Goal: Task Accomplishment & Management: Complete application form

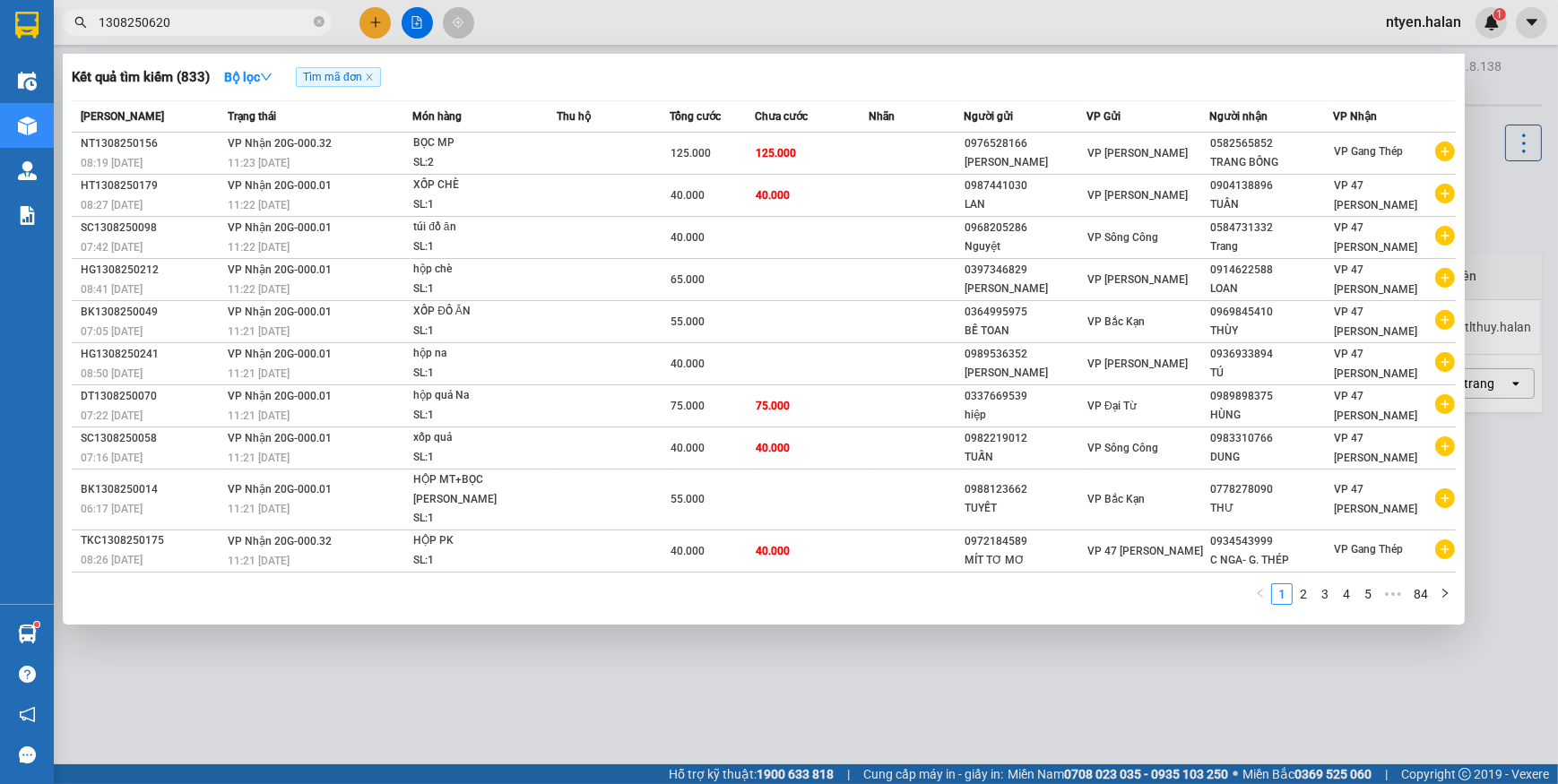
type input "1308250620"
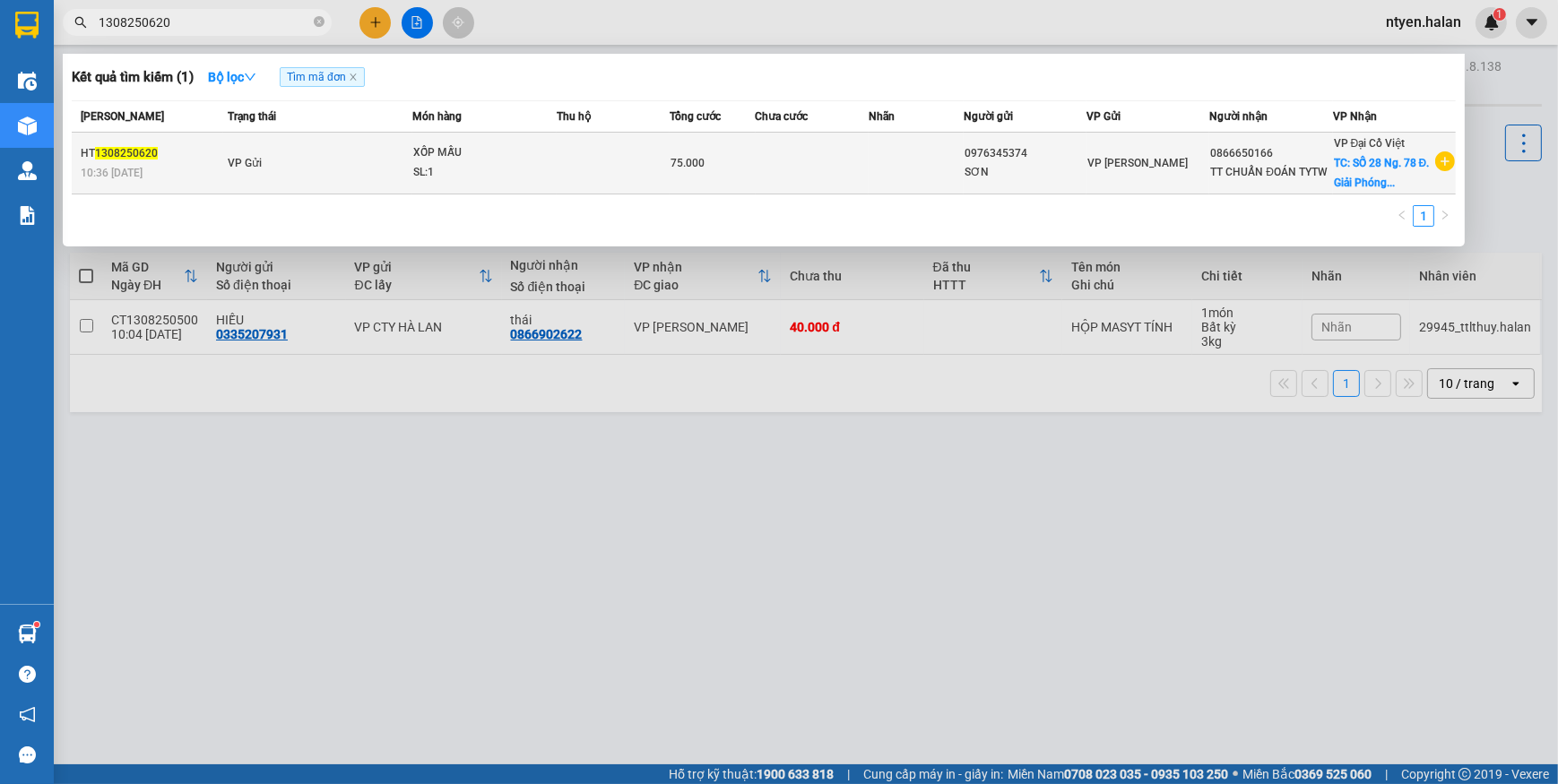
click at [165, 162] on td "HT 1308250620 10:36 [DATE]" at bounding box center [147, 163] width 151 height 62
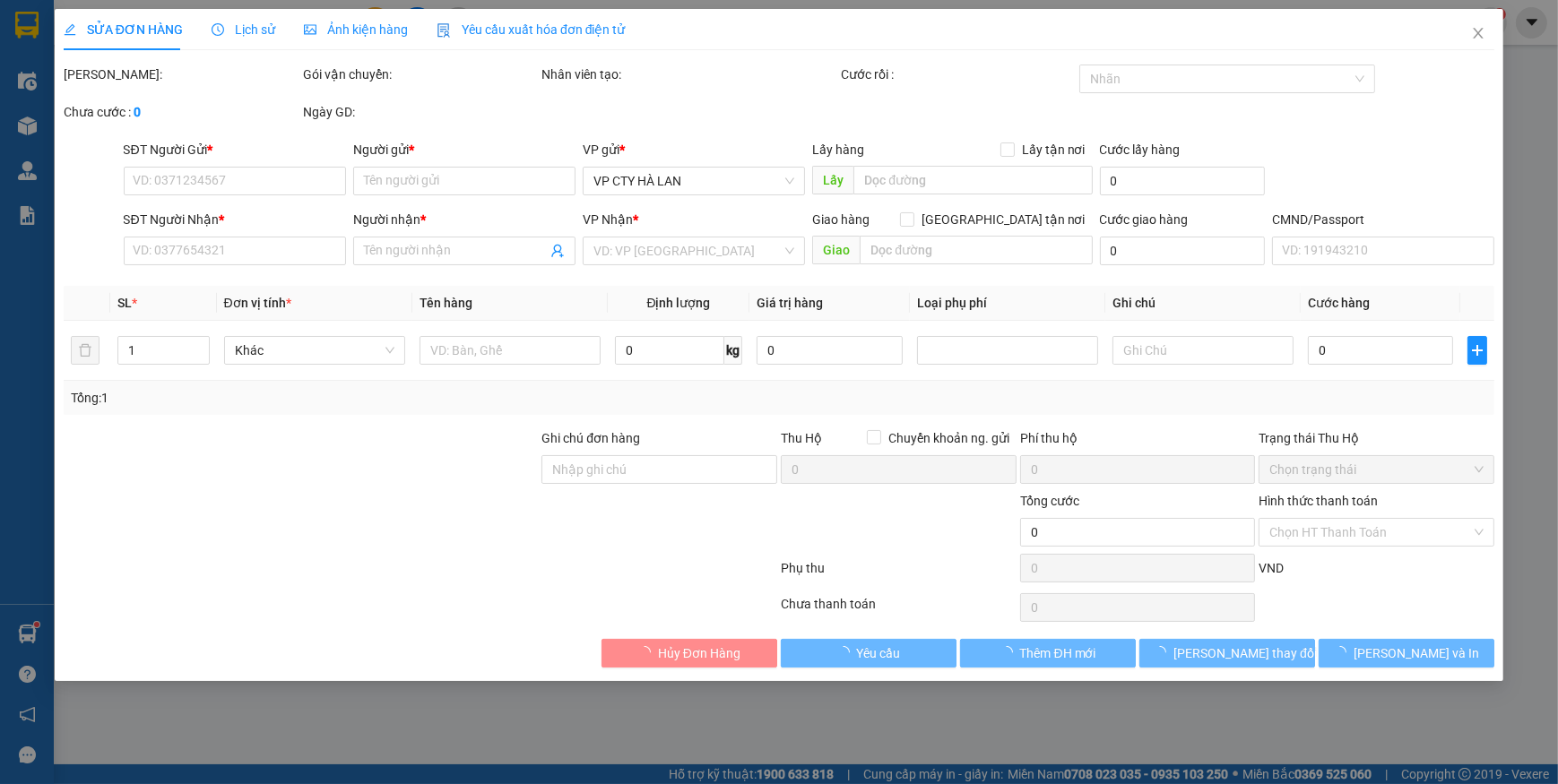
type input "0976345374"
type input "SƠN"
type input "0866650166"
type input "TT CHUẨN ĐOÁN TYTW"
checkbox input "true"
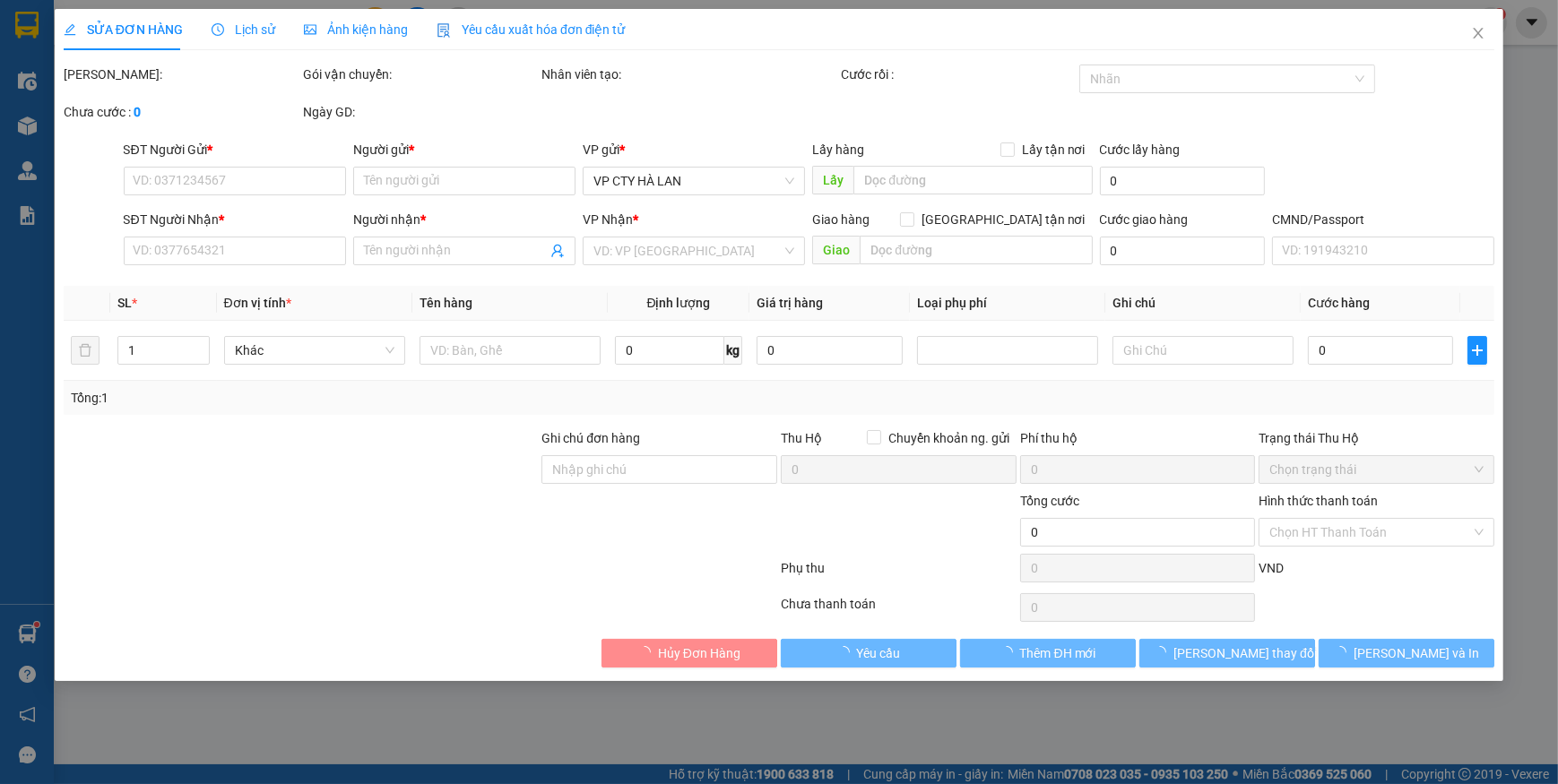
type input "SỐ 28 Ng. 78 Đ. Giải Phóng, [PERSON_NAME], Đống Đa, [GEOGRAPHIC_DATA], [GEOGRAP…"
type input "SHIP GẤP HOẢ TỐC"
type input "75.000"
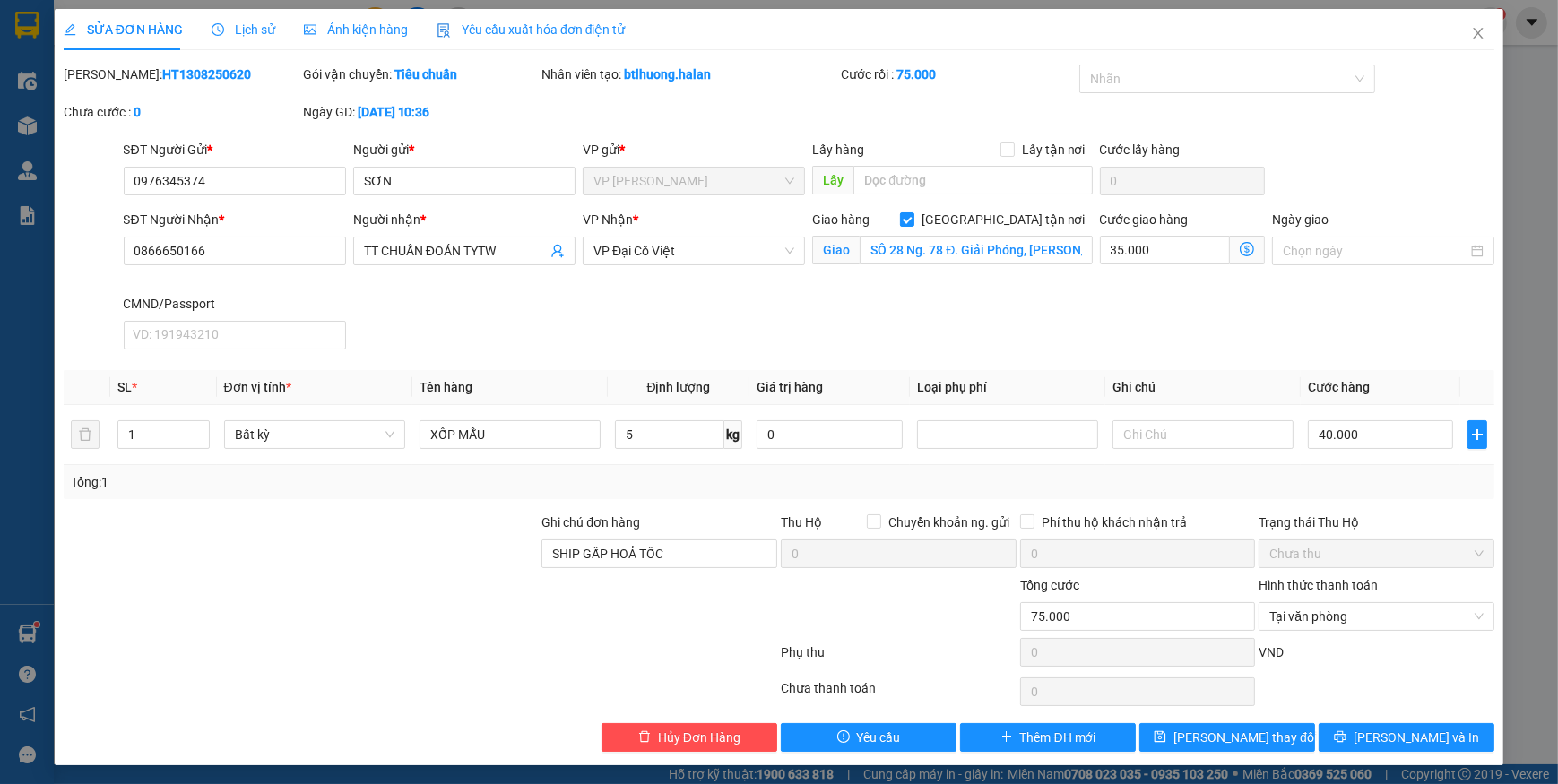
click at [521, 27] on span "Yêu cầu xuất hóa đơn điện tử" at bounding box center [531, 29] width 189 height 14
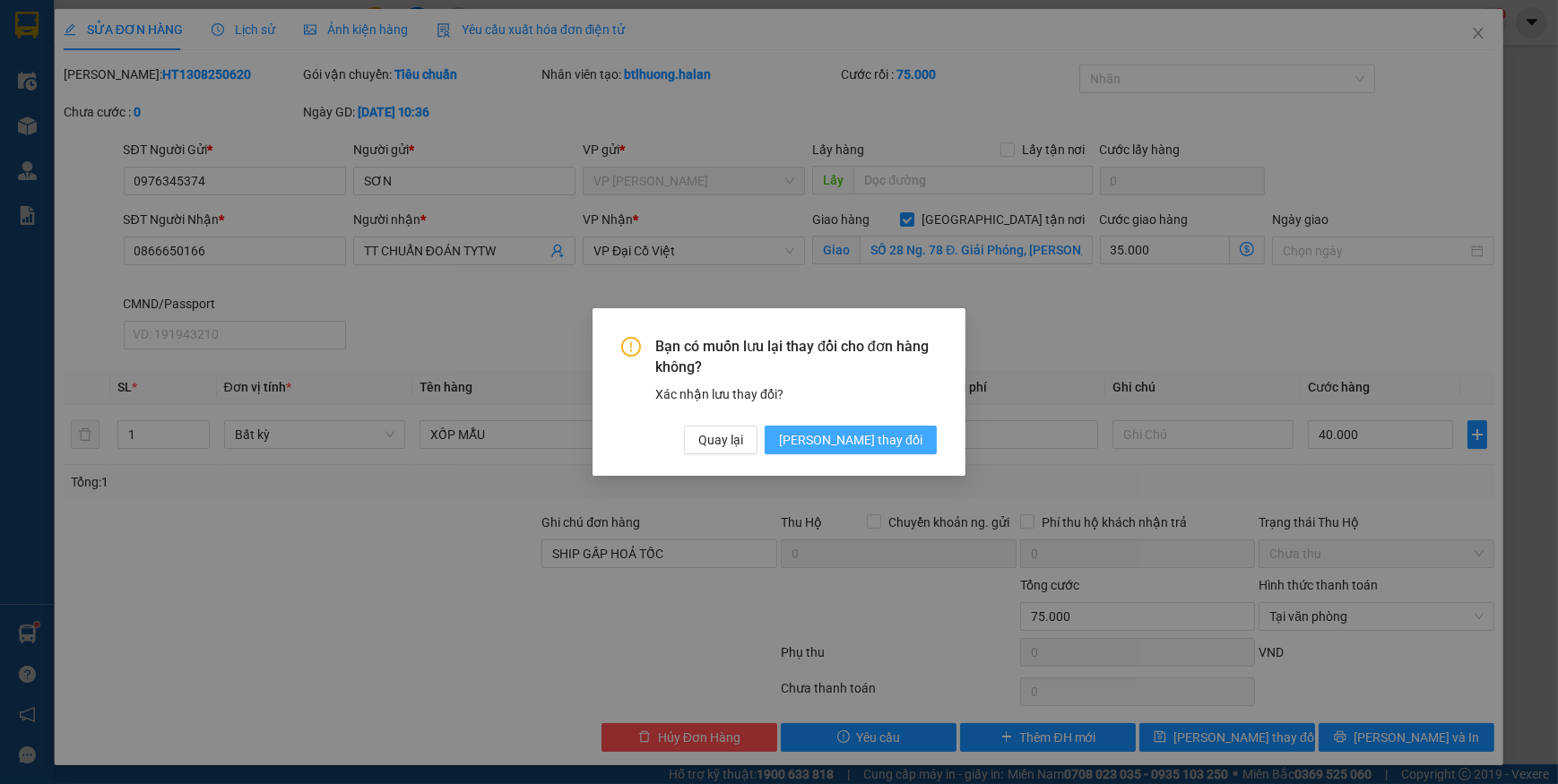
drag, startPoint x: 857, startPoint y: 441, endPoint x: 627, endPoint y: 62, distance: 443.3
click at [856, 439] on span "[PERSON_NAME] thay đổi" at bounding box center [850, 440] width 143 height 20
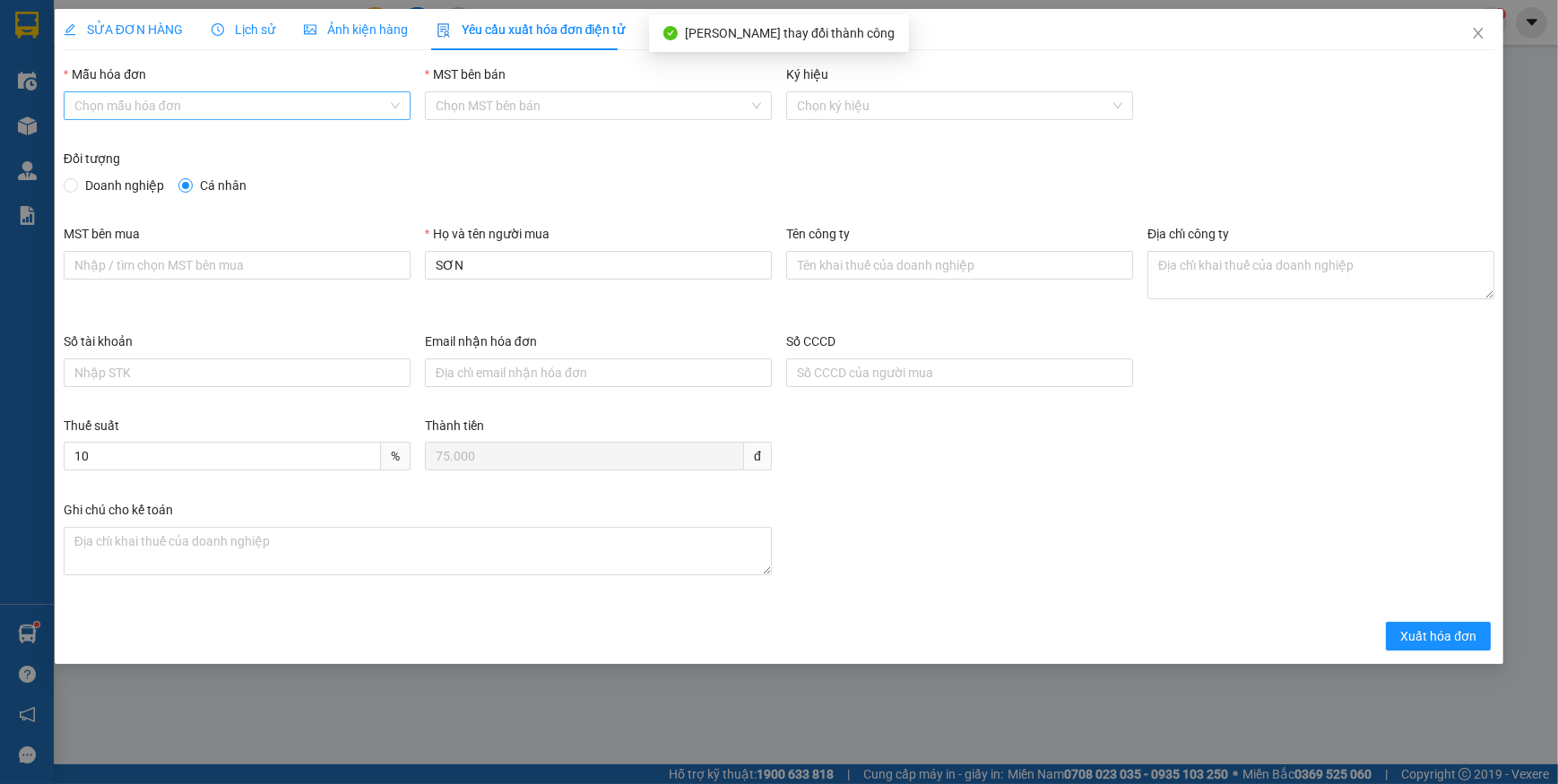
click at [158, 104] on input "Mẫu hóa đơn" at bounding box center [230, 106] width 313 height 27
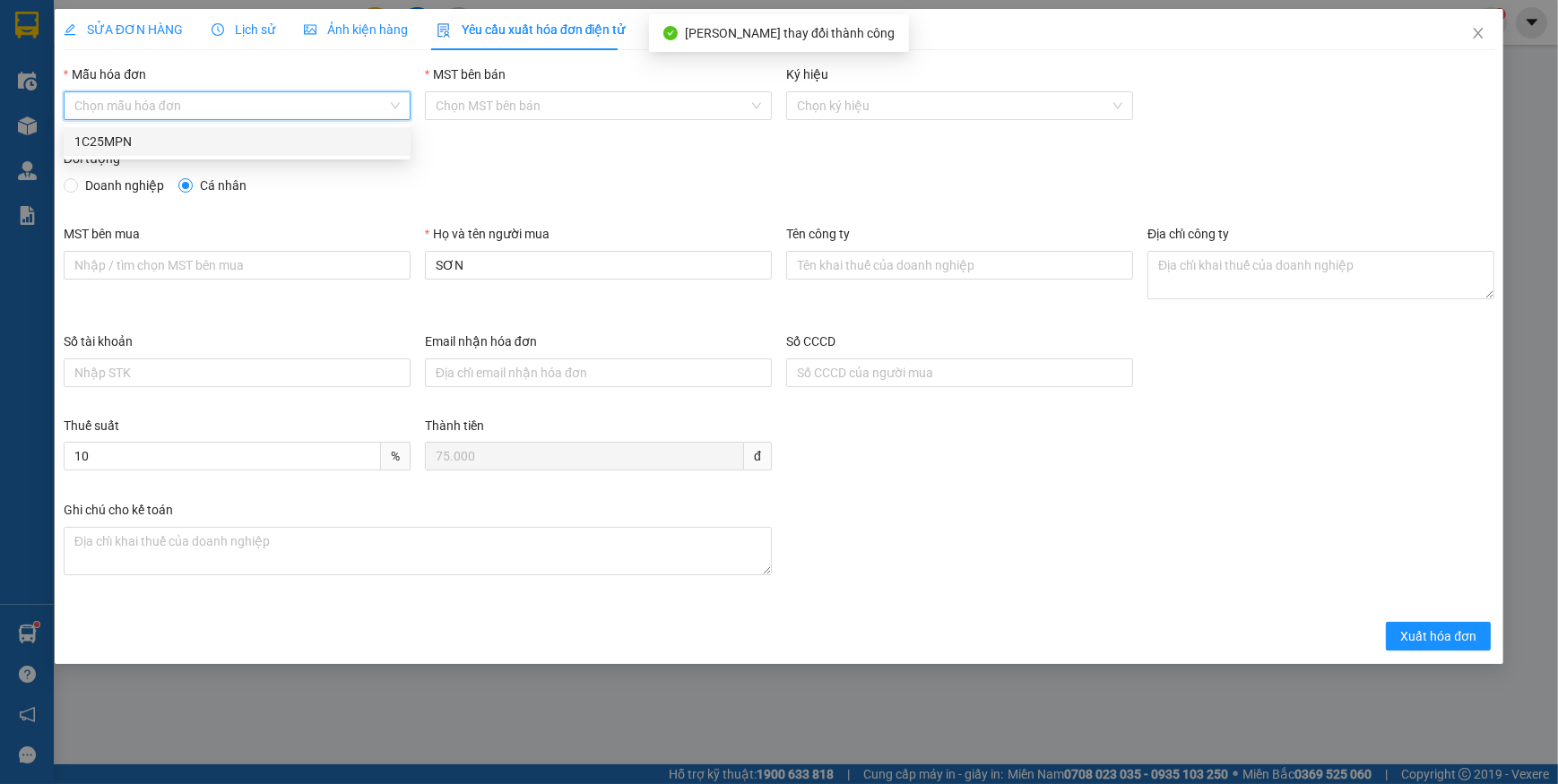
drag, startPoint x: 86, startPoint y: 138, endPoint x: 83, endPoint y: 164, distance: 26.2
click at [87, 138] on div "1C25MPN" at bounding box center [237, 142] width 325 height 20
type input "8"
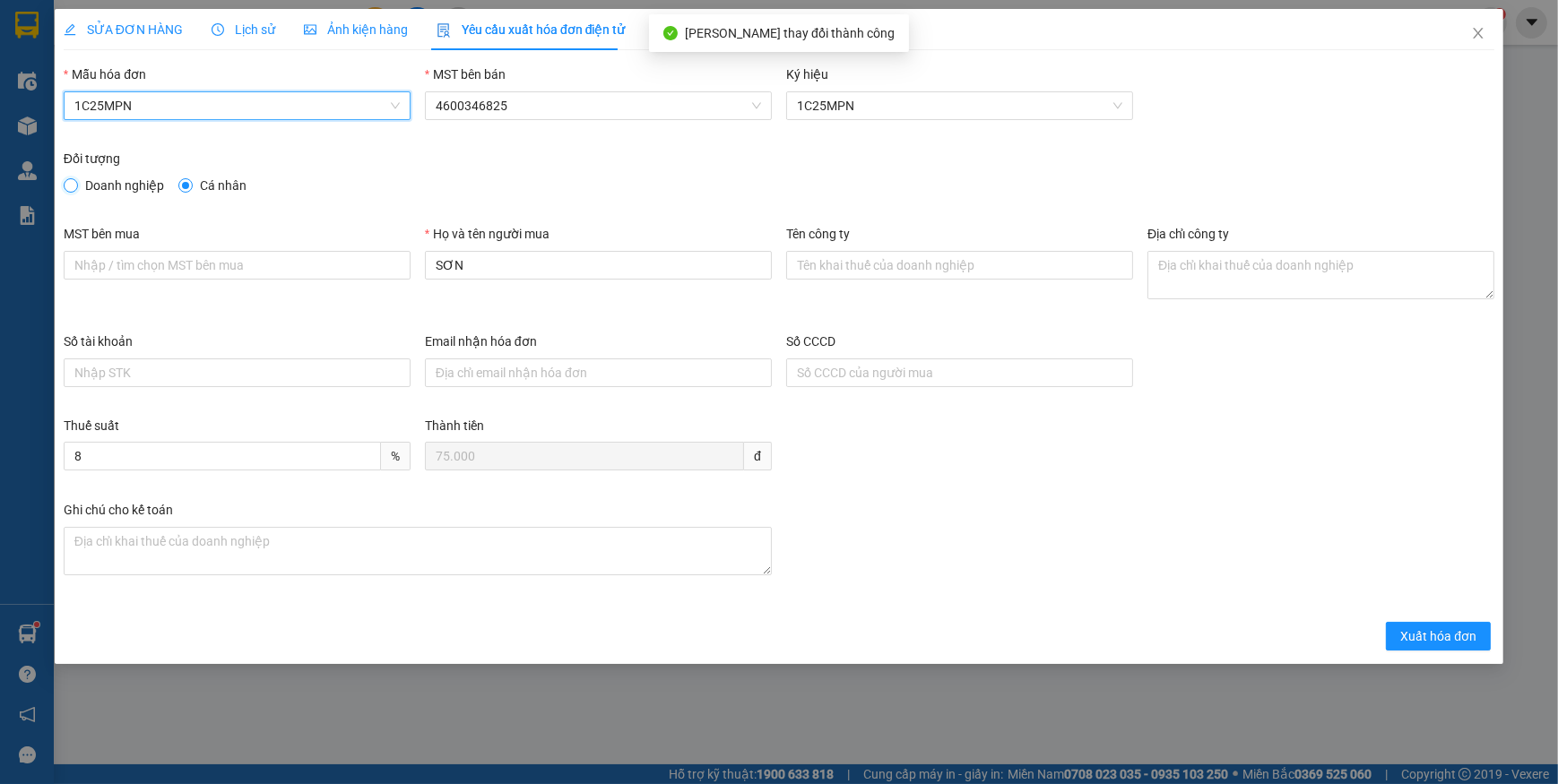
drag, startPoint x: 72, startPoint y: 182, endPoint x: 83, endPoint y: 197, distance: 18.6
click at [72, 184] on input "Doanh nghiệp" at bounding box center [70, 185] width 12 height 12
radio input "true"
radio input "false"
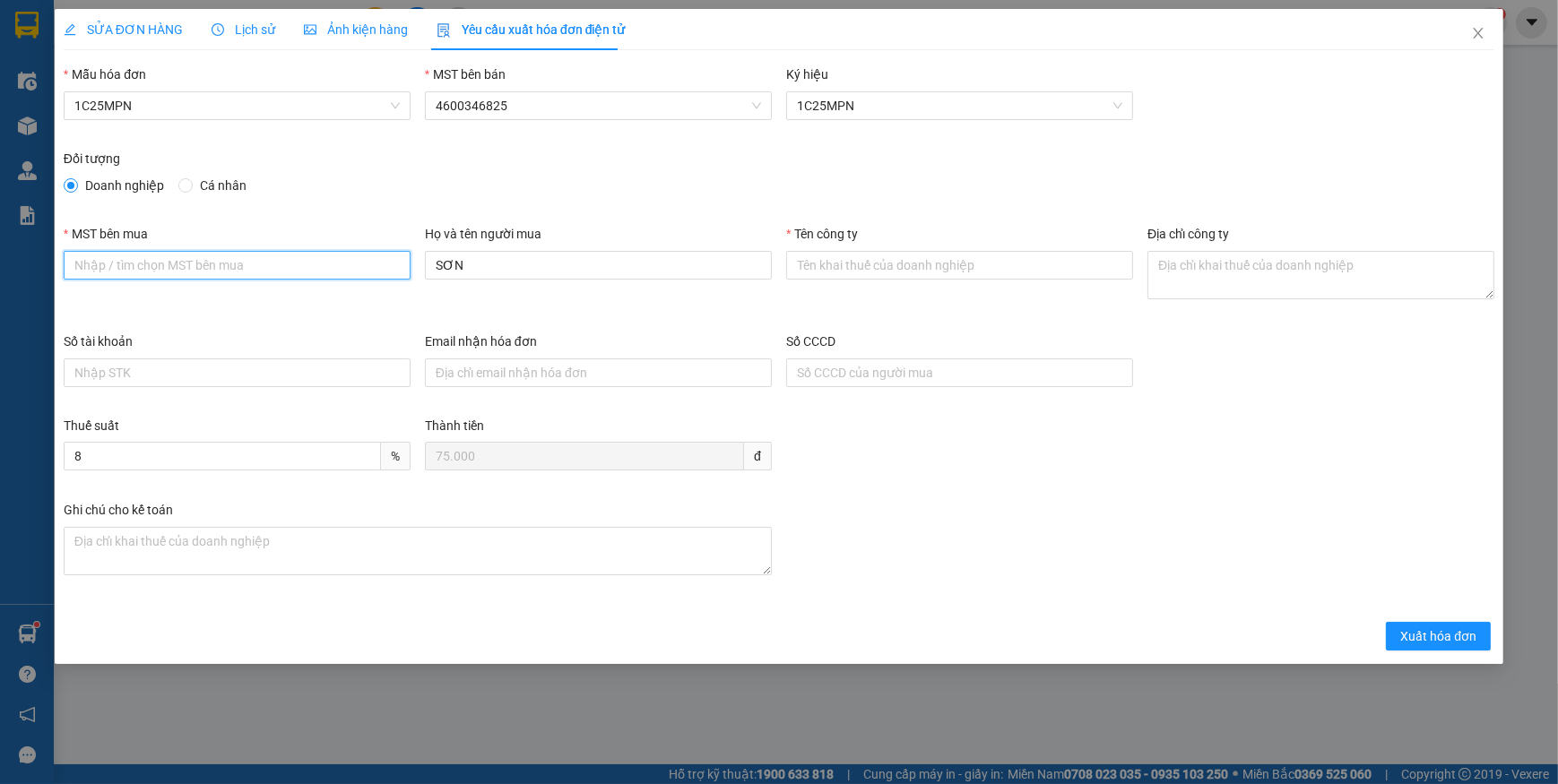
click at [158, 268] on input "MST bên mua" at bounding box center [237, 265] width 347 height 29
type input "4601640280"
drag, startPoint x: 230, startPoint y: 268, endPoint x: -4, endPoint y: 232, distance: 236.8
click at [0, 232] on html "Kết quả tìm kiếm ( 1 ) Bộ lọc Tìm mã đơn Mã ĐH Trạng thái Món hàng Thu hộ Tổng …" at bounding box center [779, 392] width 1558 height 784
click at [82, 267] on input "MST bên mua" at bounding box center [237, 265] width 347 height 29
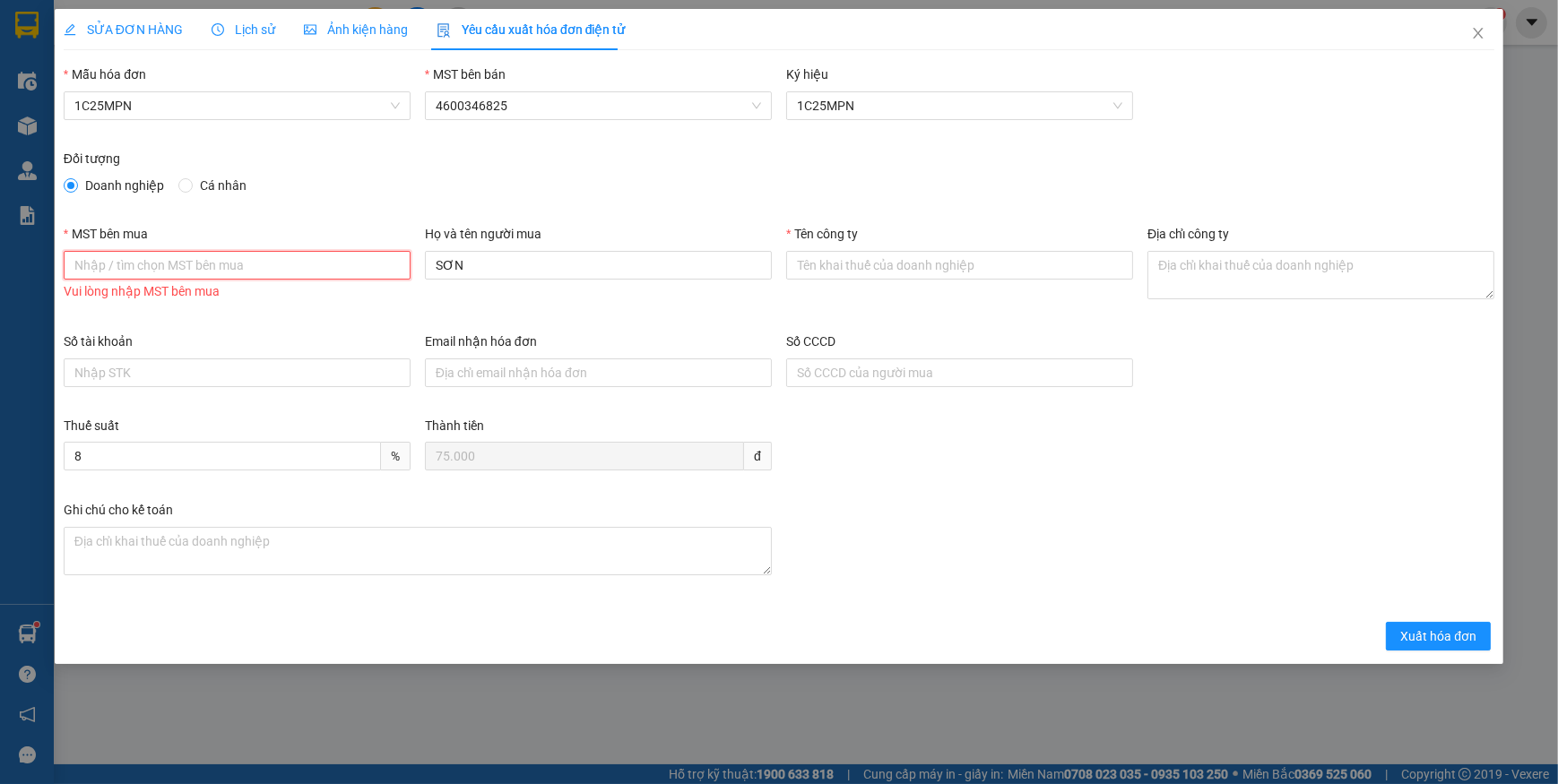
paste input "4601640280"
type input "4601640280"
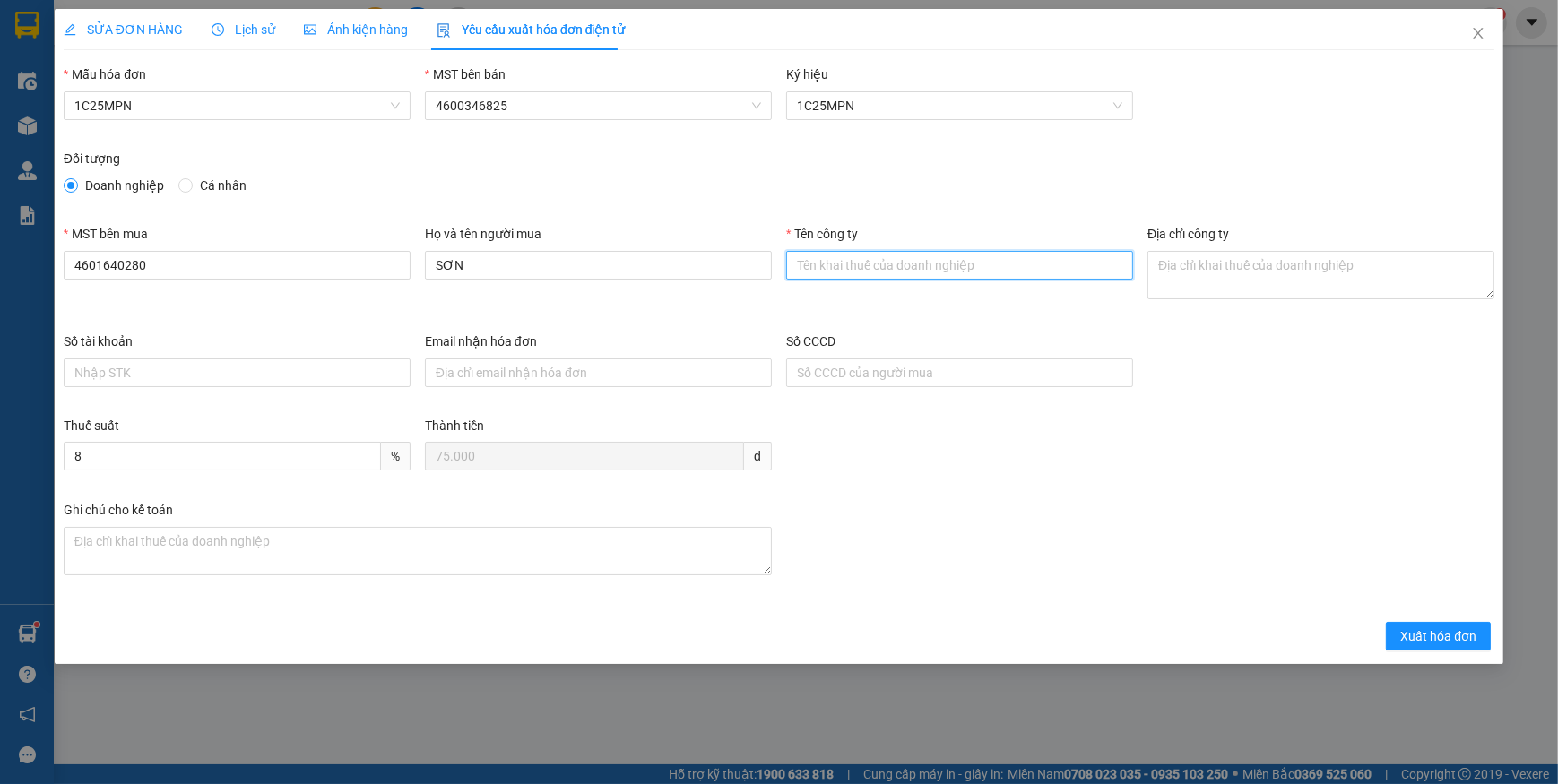
click at [865, 272] on input "Tên công ty" at bounding box center [959, 265] width 347 height 29
paste input "Chi cục Chăn nuôi, Thú y và Thuỷ sản tỉnh [GEOGRAPHIC_DATA]"
type input "Chi cục Chăn nuôi, Thú y và Thuỷ sản tỉnh [GEOGRAPHIC_DATA]"
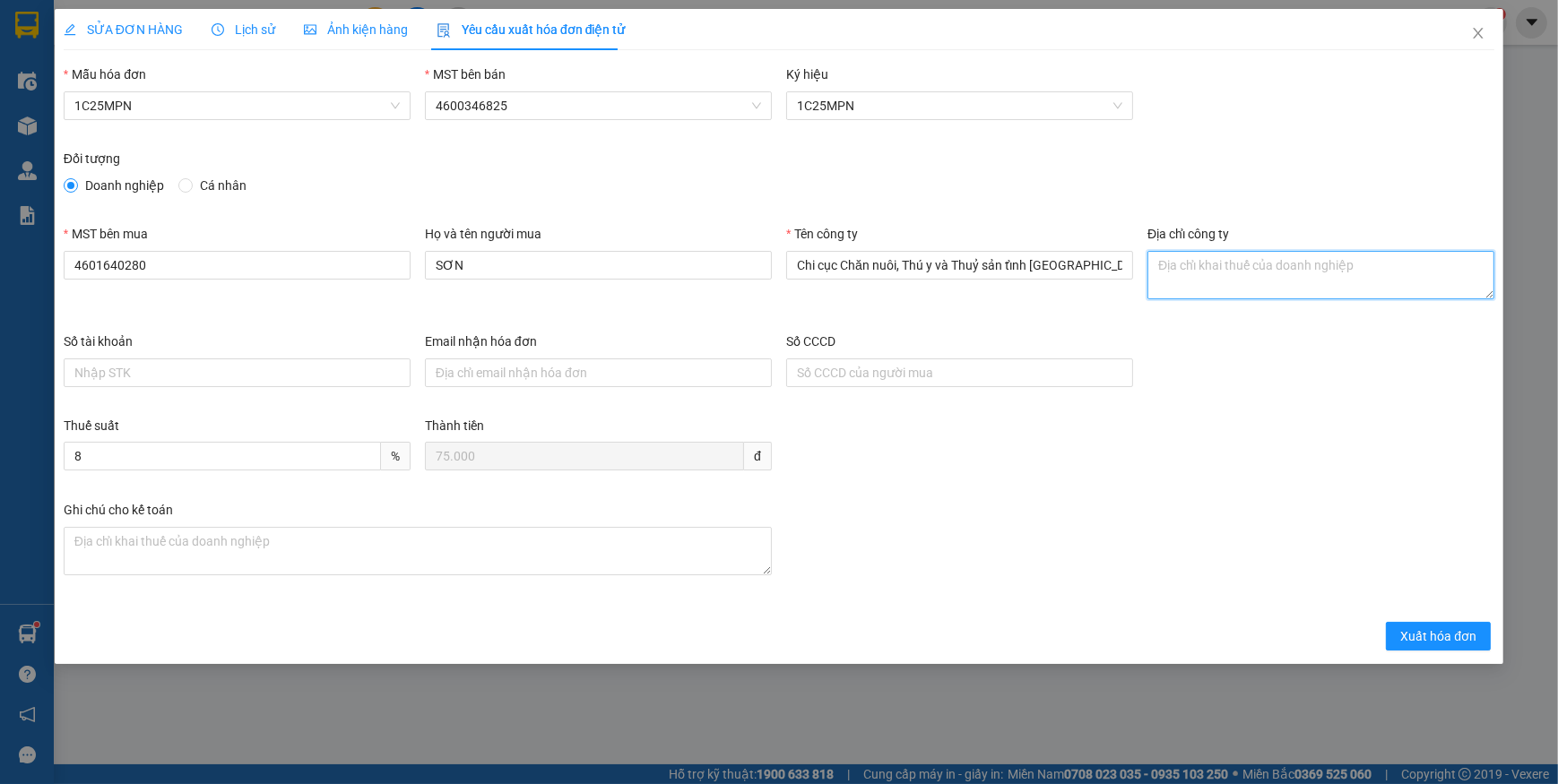
click at [1192, 258] on textarea "Địa chỉ công ty" at bounding box center [1321, 274] width 347 height 49
paste textarea "Số 726, [GEOGRAPHIC_DATA][PERSON_NAME], [GEOGRAPHIC_DATA][PERSON_NAME], [GEOGRA…"
type textarea "Số 726, [GEOGRAPHIC_DATA][PERSON_NAME], [GEOGRAPHIC_DATA][PERSON_NAME], [GEOGRA…"
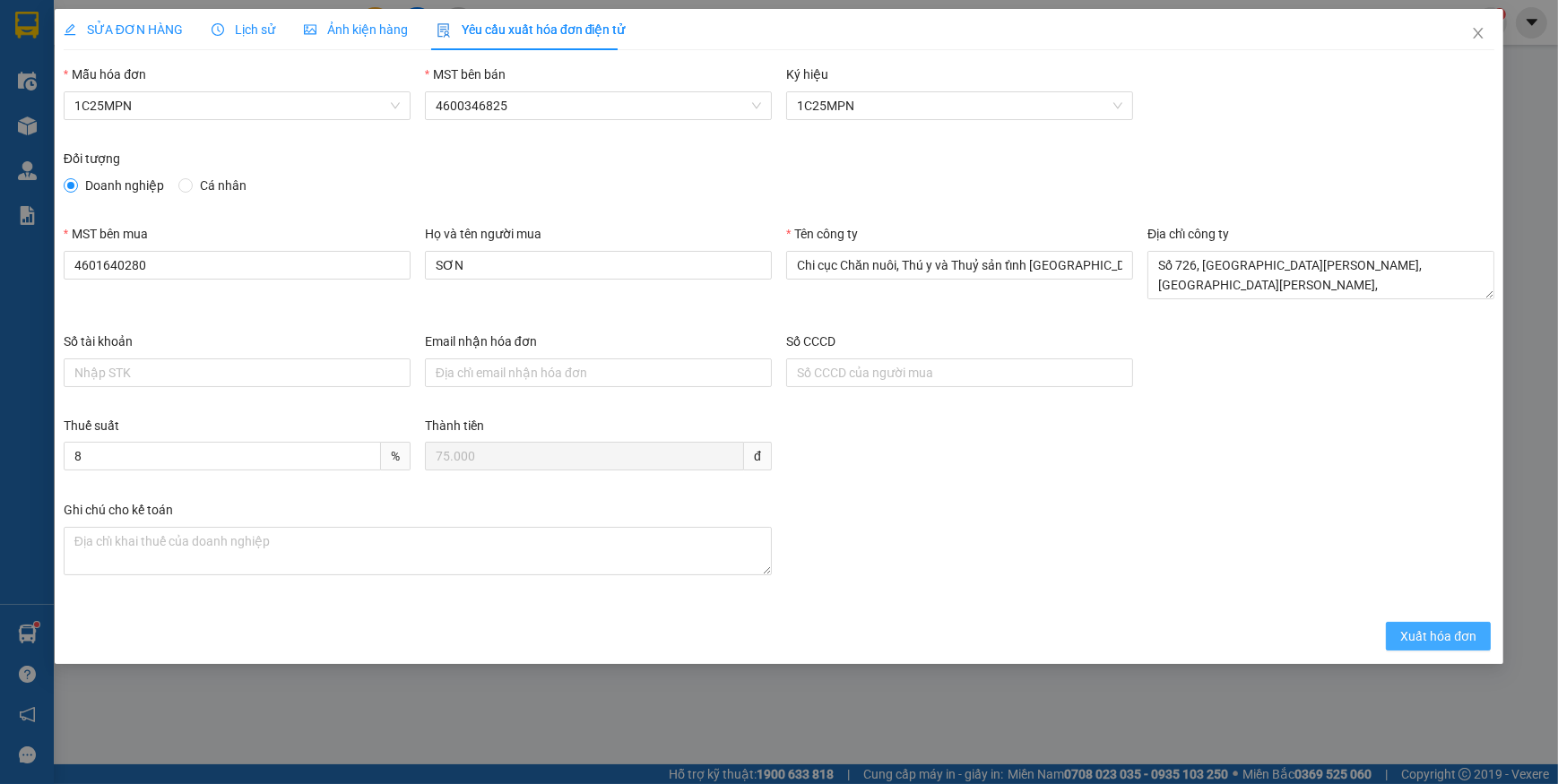
click at [1410, 632] on span "Xuất hóa đơn" at bounding box center [1438, 636] width 77 height 20
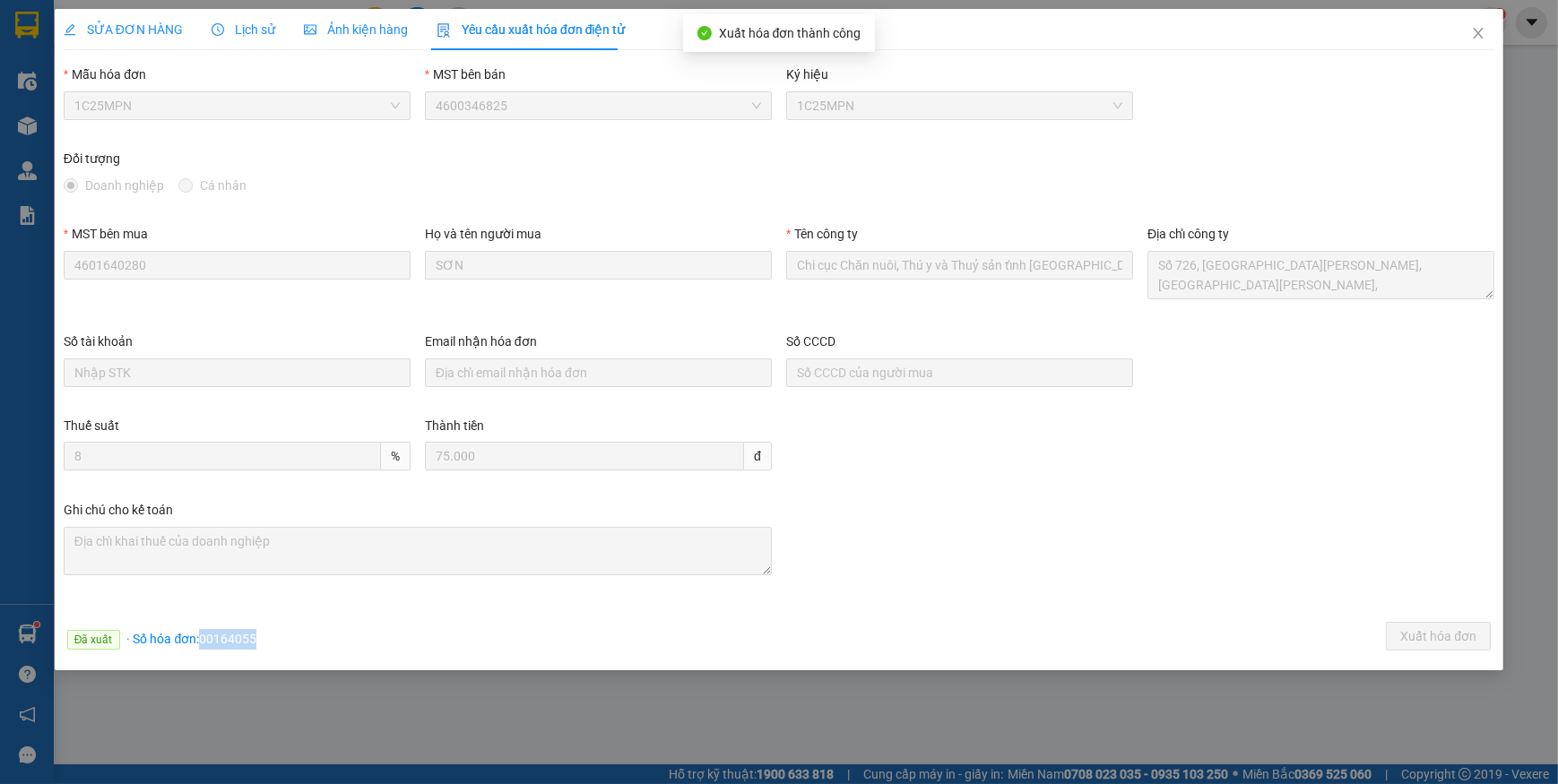
drag, startPoint x: 208, startPoint y: 637, endPoint x: 274, endPoint y: 641, distance: 66.1
click at [274, 641] on div "Đã xuất · Số hóa đơn: 00164055 Xuất hóa đơn" at bounding box center [779, 639] width 1437 height 35
copy span "00164055"
click at [1492, 32] on span "Close" at bounding box center [1478, 33] width 50 height 50
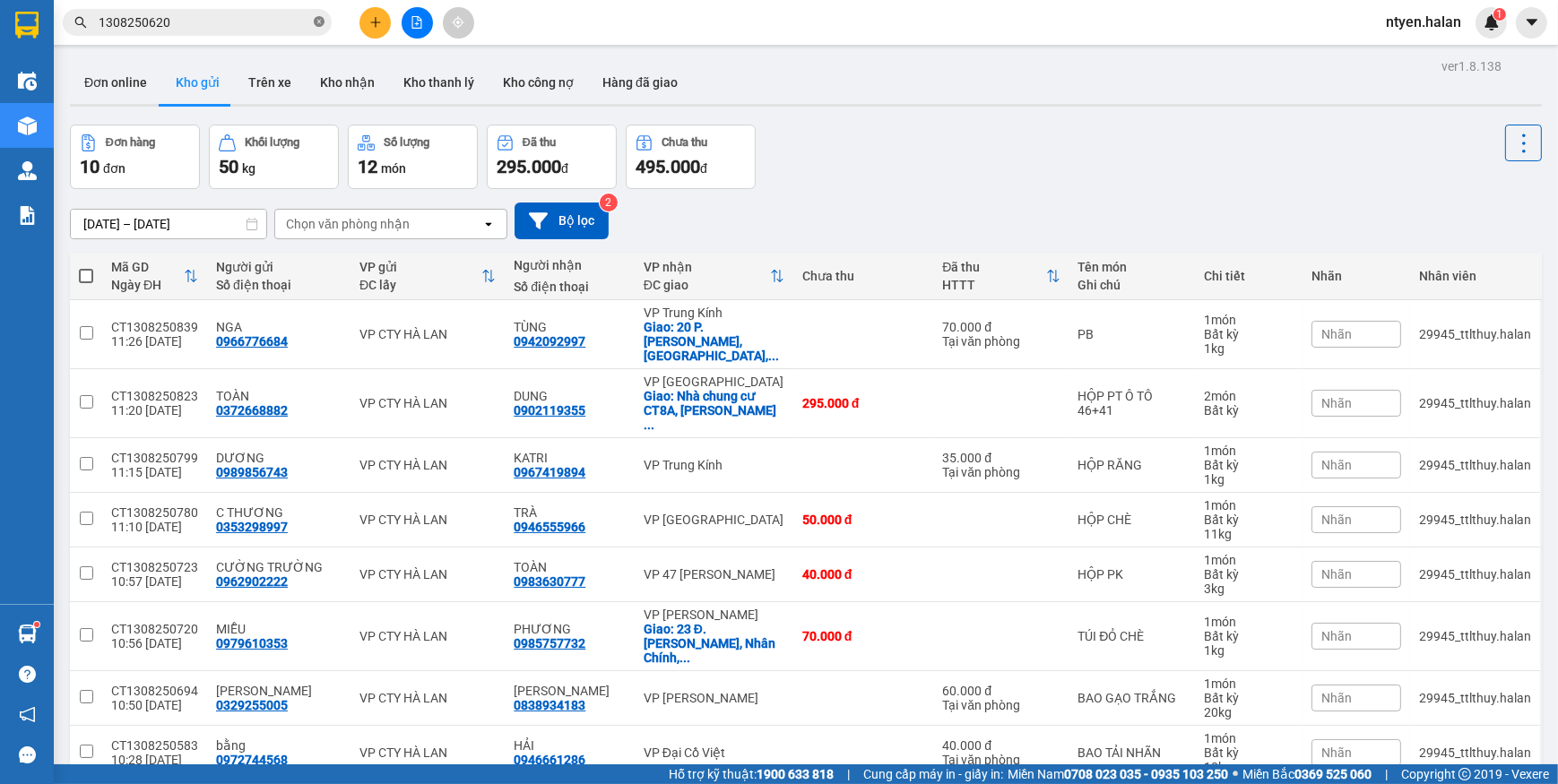
drag, startPoint x: 320, startPoint y: 21, endPoint x: 260, endPoint y: 24, distance: 60.1
click at [319, 22] on icon "close-circle" at bounding box center [318, 21] width 11 height 11
click at [260, 24] on input "text" at bounding box center [204, 22] width 211 height 20
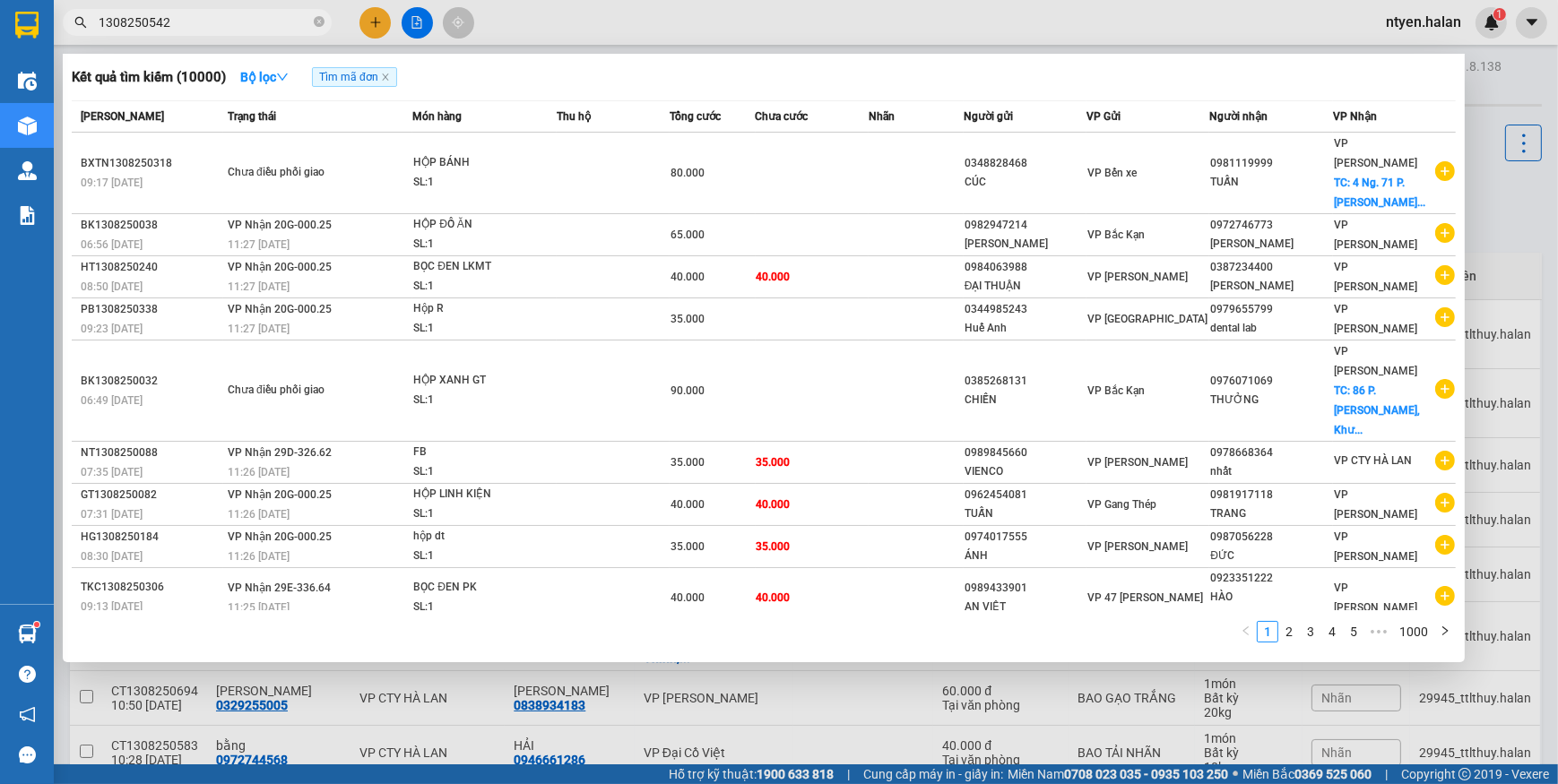
type input "1308250542"
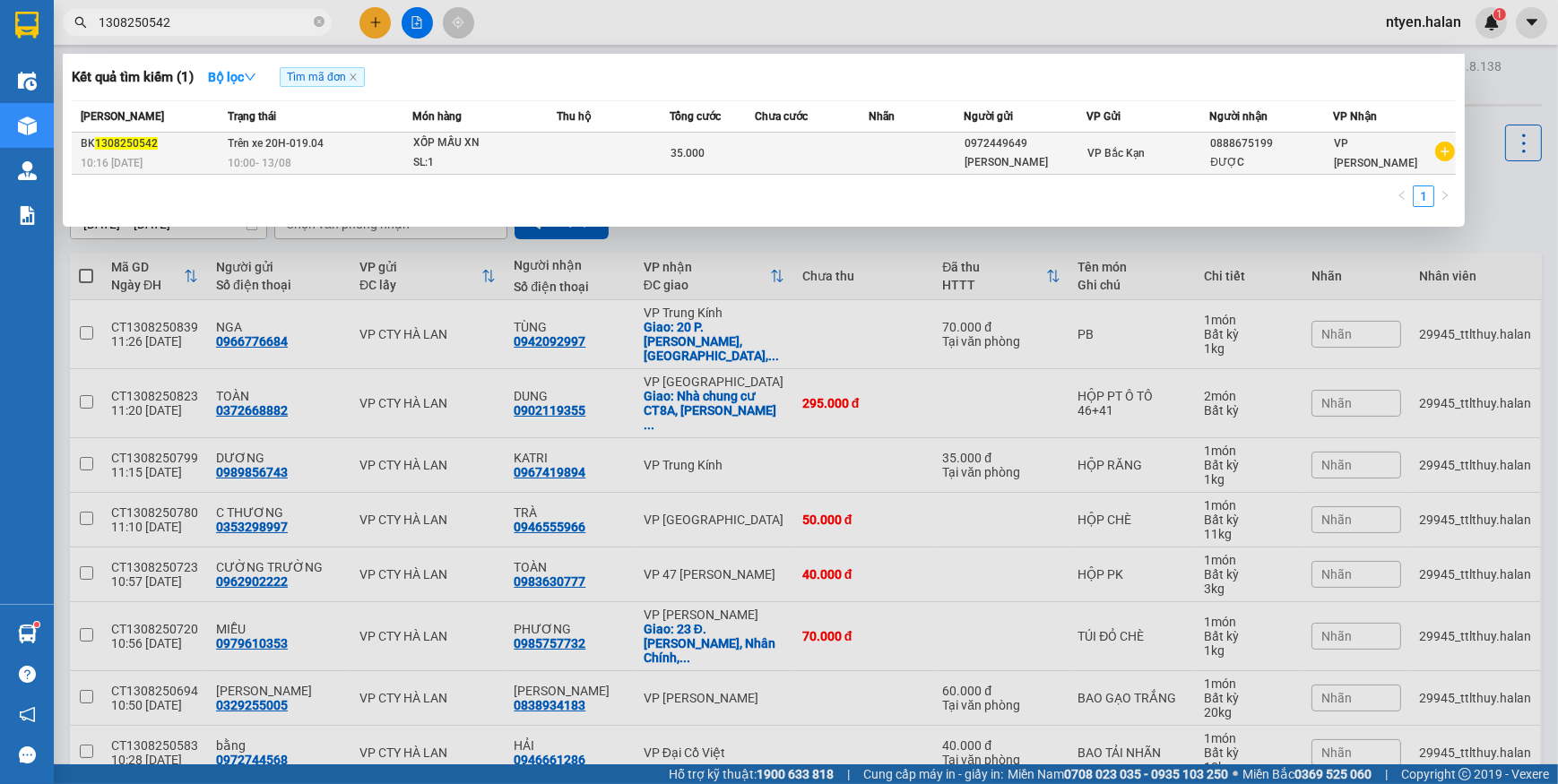
click at [272, 158] on span "10:00 [DATE]" at bounding box center [259, 163] width 64 height 12
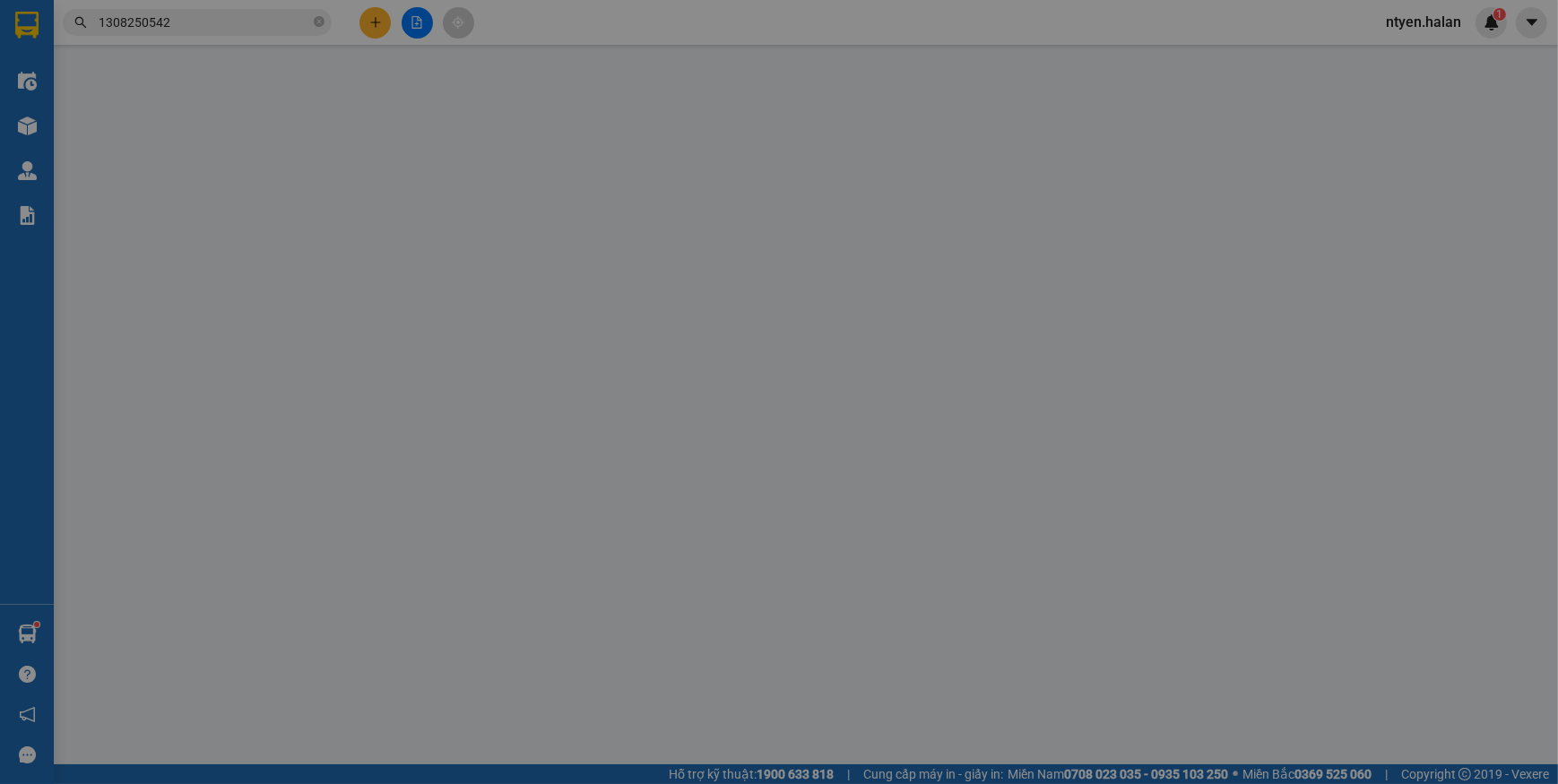
type input "0972449649"
type input "[PERSON_NAME]"
type input "0888675199"
type input "ĐƯỢC"
type input "35.000"
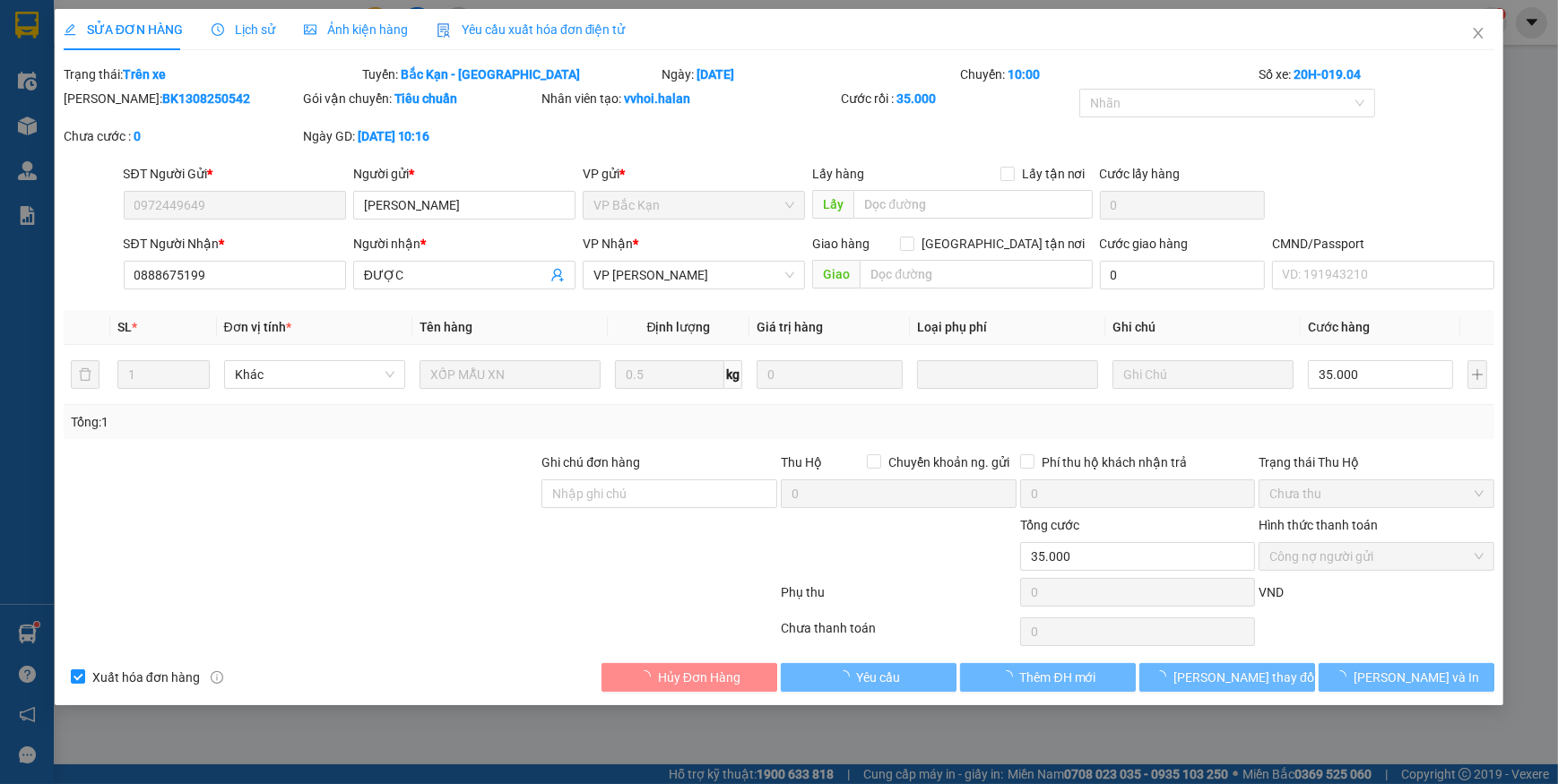
click at [488, 35] on span "Yêu cầu xuất hóa đơn điện tử" at bounding box center [531, 29] width 189 height 14
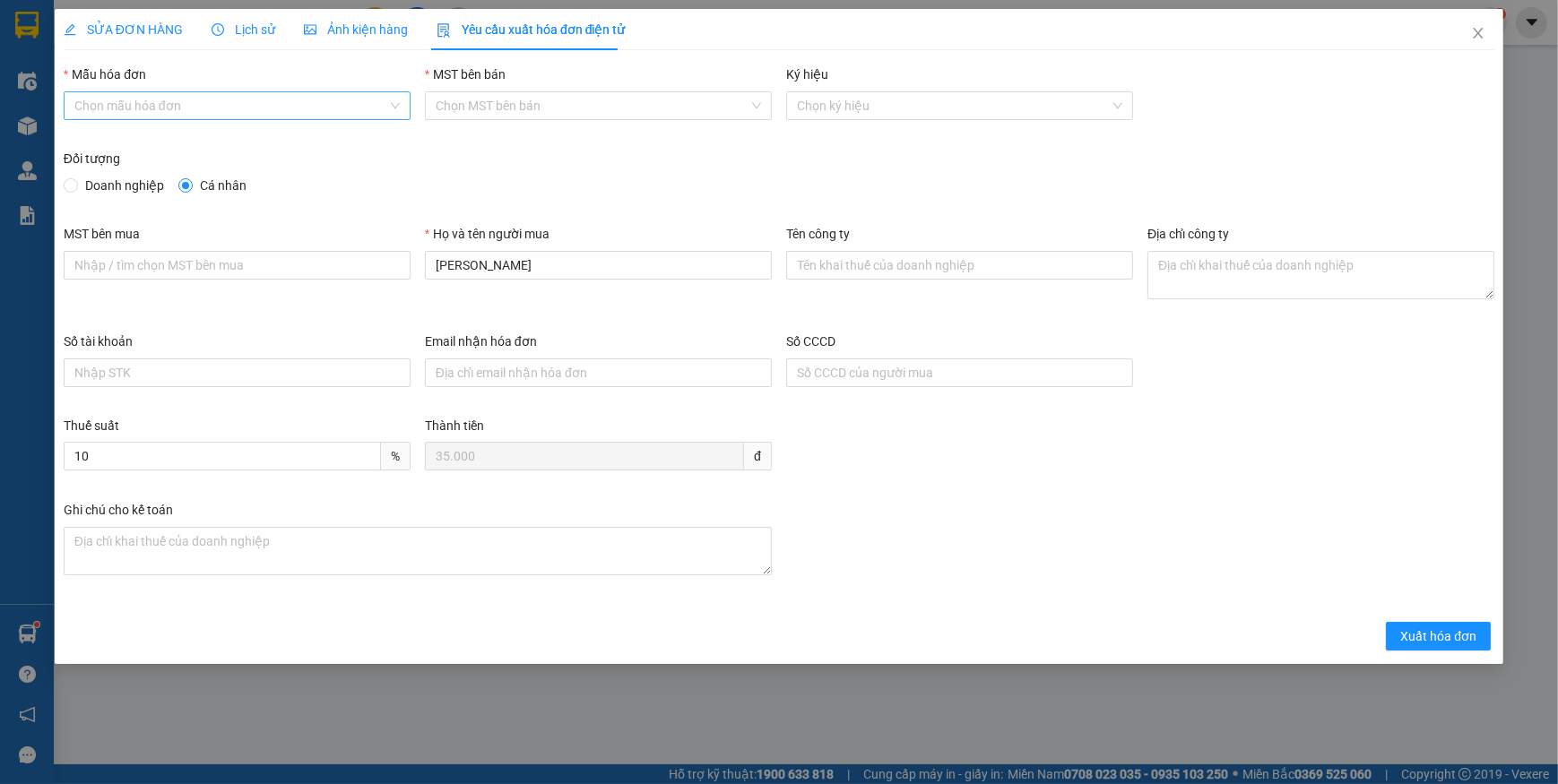
drag, startPoint x: 115, startPoint y: 98, endPoint x: 121, endPoint y: 110, distance: 13.4
click at [117, 100] on input "Mẫu hóa đơn" at bounding box center [230, 106] width 313 height 27
click at [96, 184] on span "Doanh nghiệp" at bounding box center [124, 185] width 93 height 20
click at [77, 184] on input "Doanh nghiệp" at bounding box center [70, 185] width 12 height 12
radio input "true"
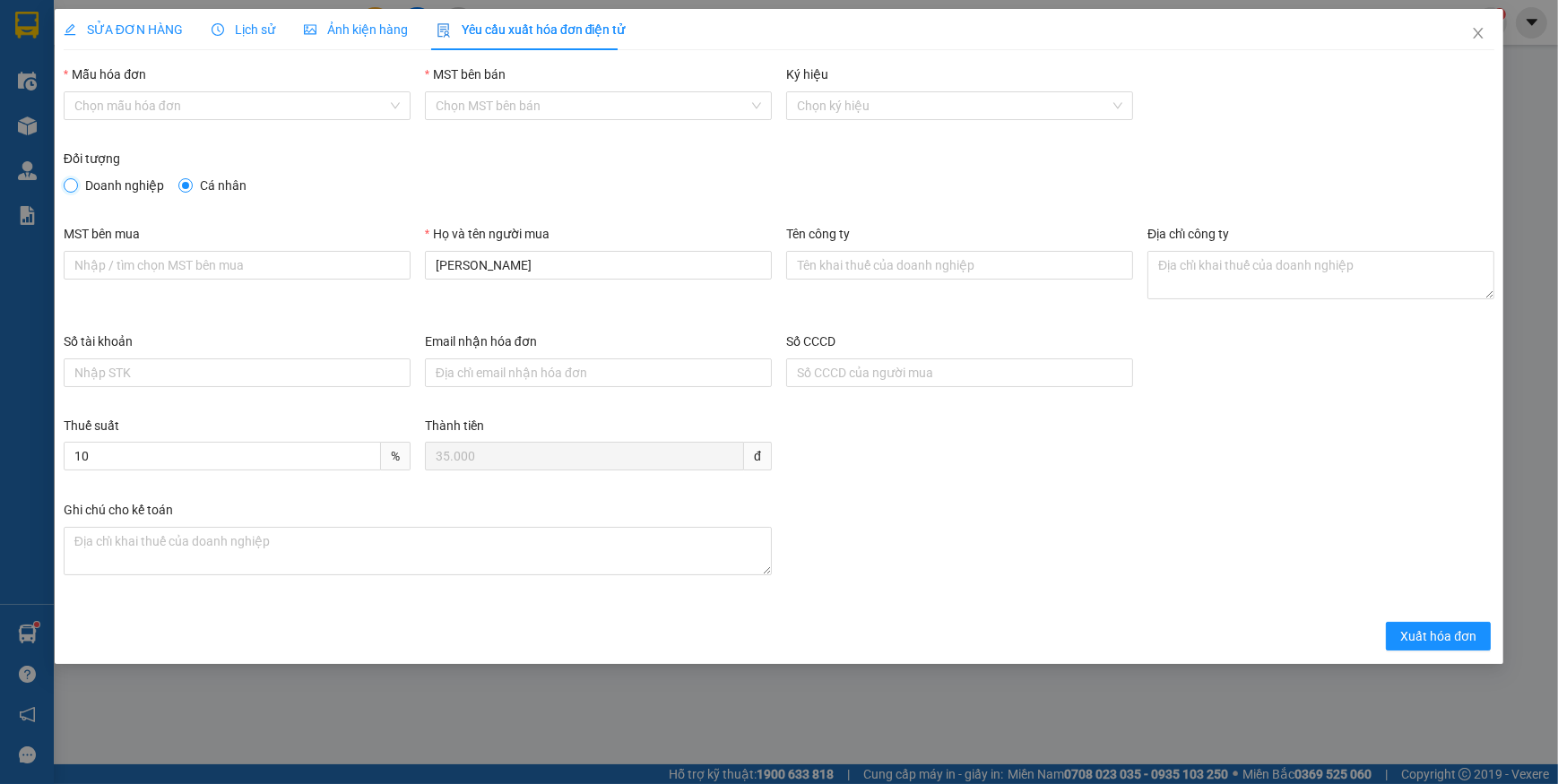
radio input "false"
drag, startPoint x: 96, startPoint y: 107, endPoint x: 100, endPoint y: 125, distance: 18.4
click at [98, 107] on input "Mẫu hóa đơn" at bounding box center [230, 106] width 313 height 27
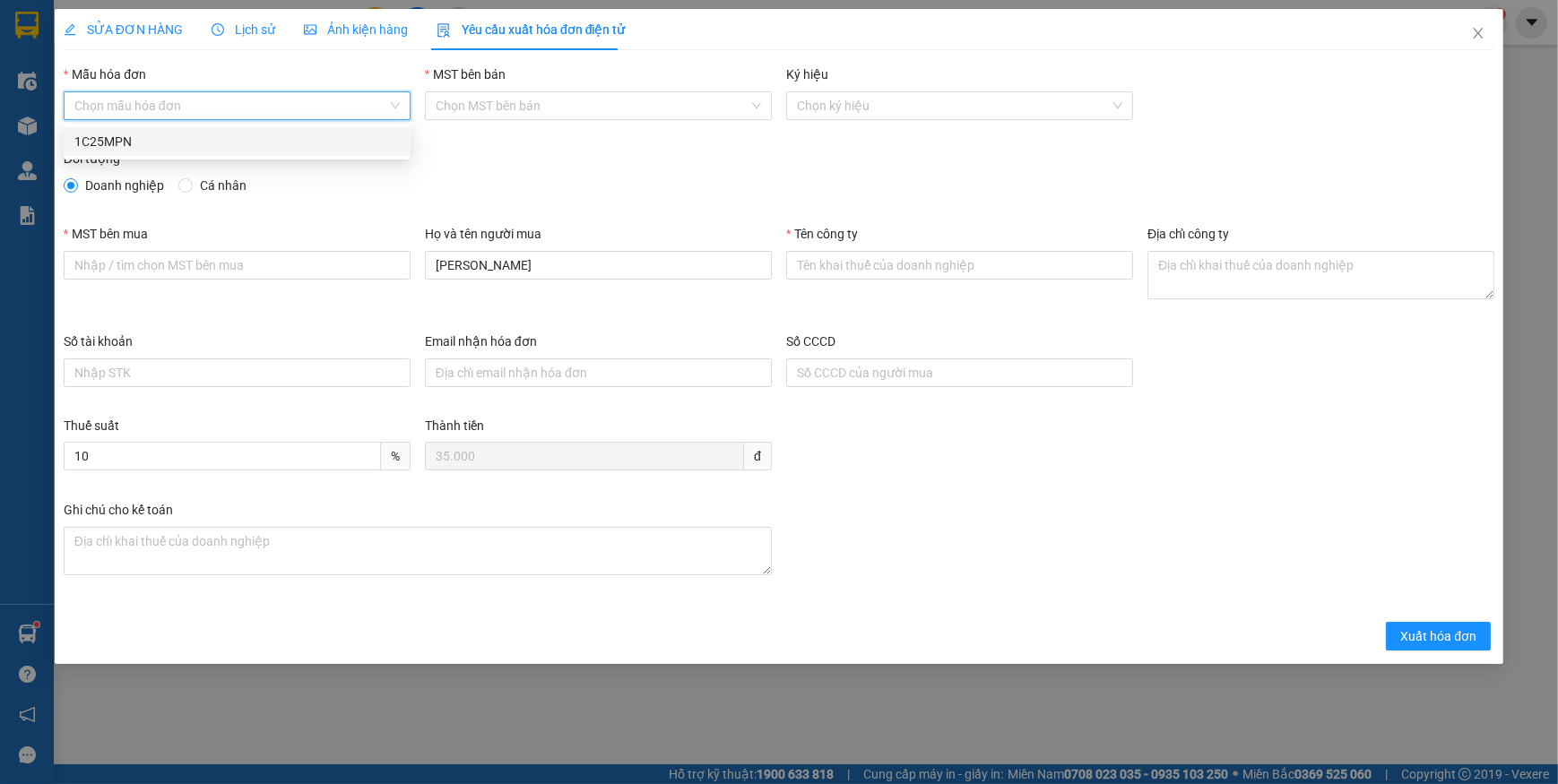
click at [113, 142] on div "1C25MPN" at bounding box center [237, 142] width 325 height 20
type input "8"
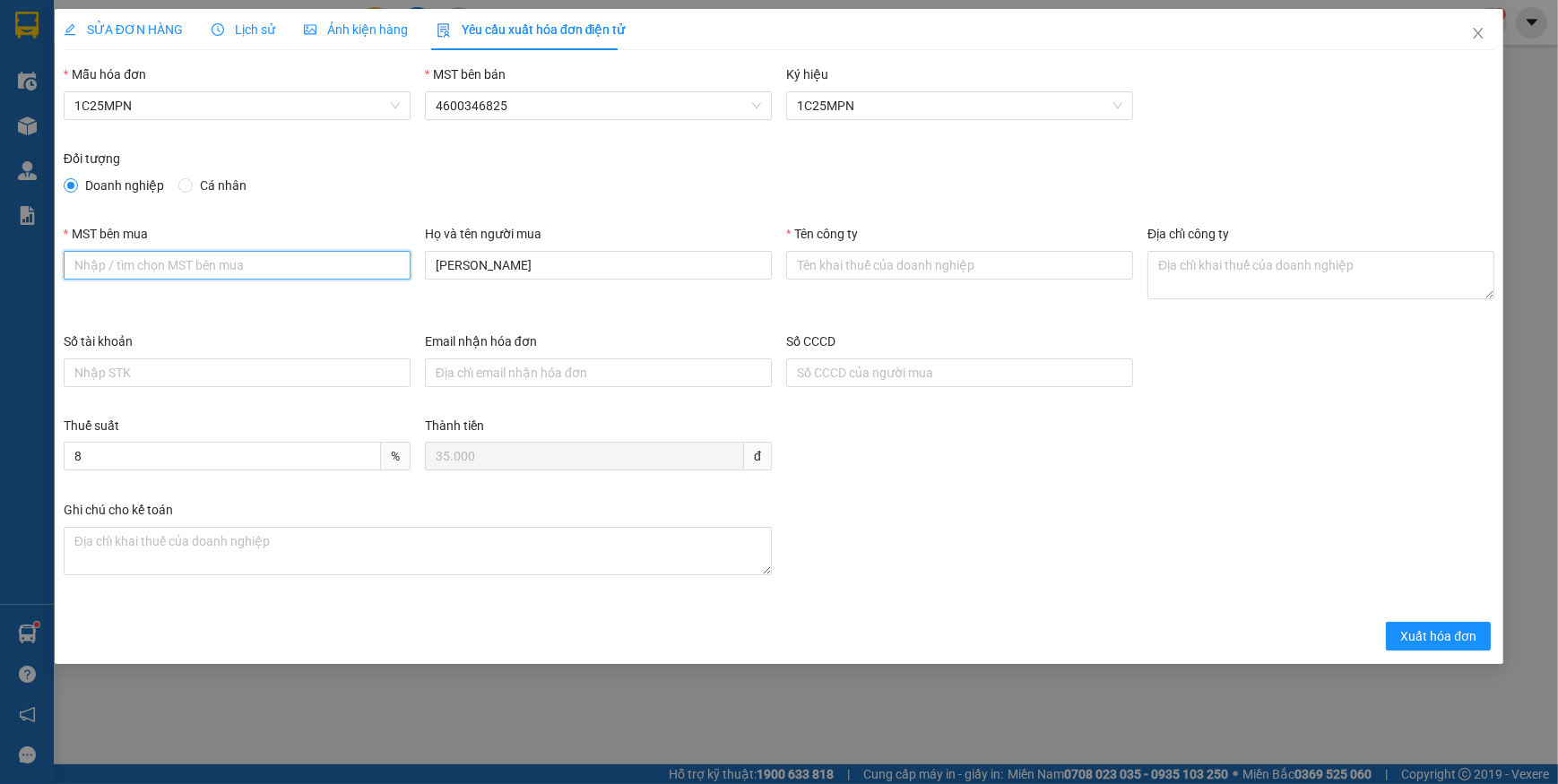
click at [108, 262] on input "MST bên mua" at bounding box center [237, 265] width 347 height 29
click at [179, 271] on input "MST bên mua" at bounding box center [237, 265] width 347 height 29
paste input "0101234974"
type input "0101234974"
click at [837, 275] on input "Tên công ty" at bounding box center [959, 265] width 347 height 29
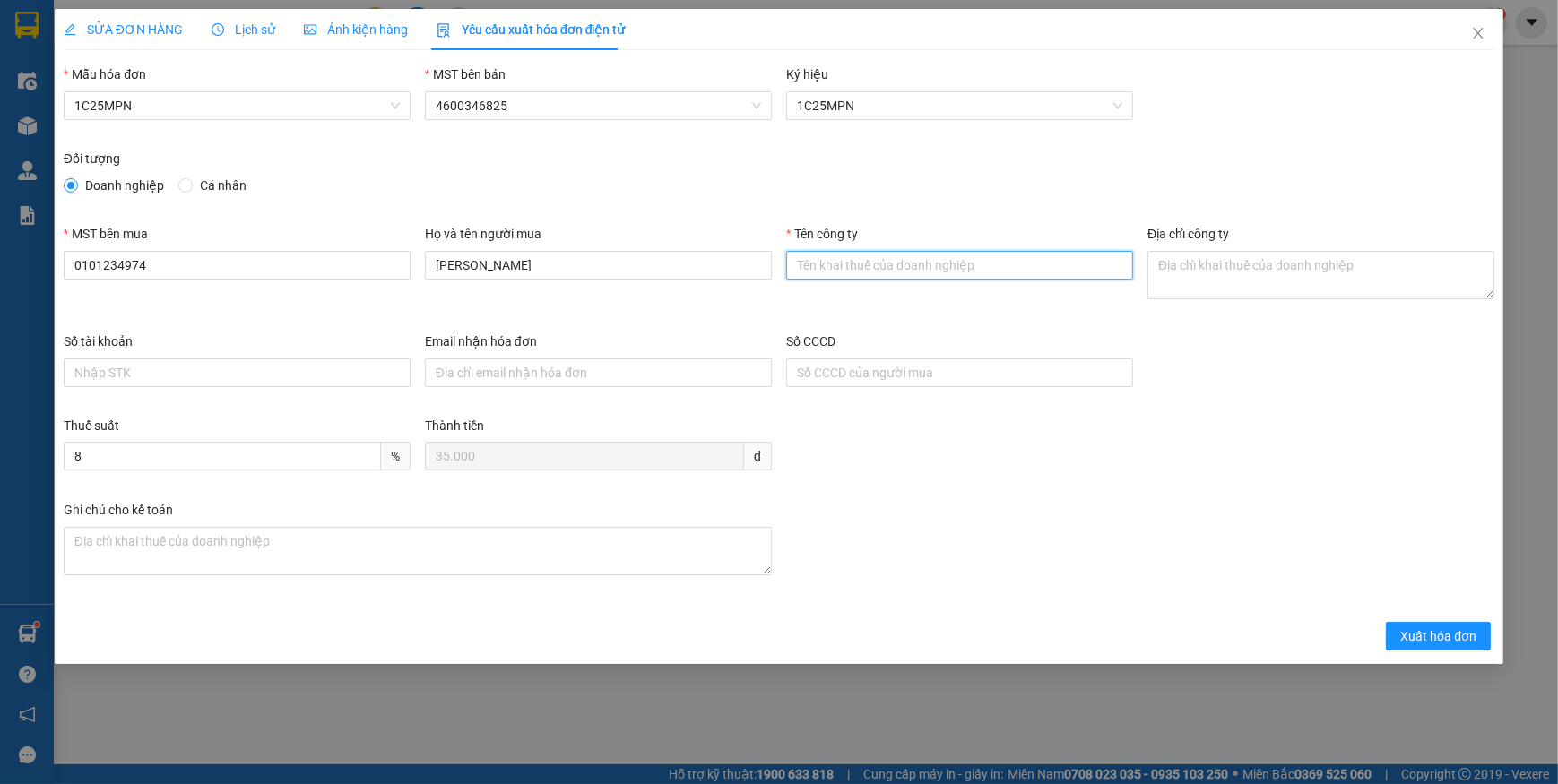
paste input "CÔNG TY TNHH MEDLATEC [GEOGRAPHIC_DATA]"
type input "CÔNG TY TNHH MEDLATEC [GEOGRAPHIC_DATA]"
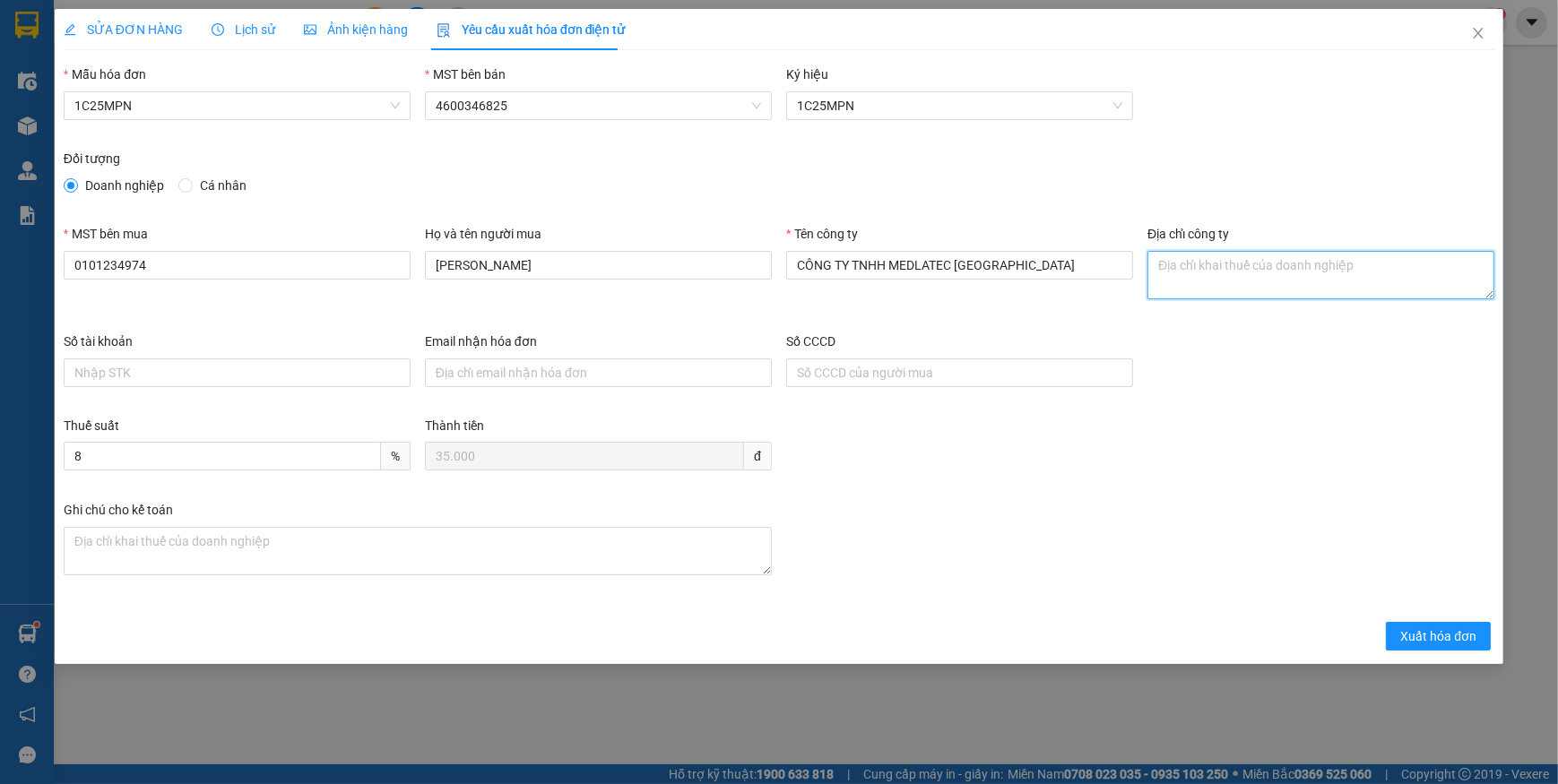
click at [1255, 264] on textarea "Địa chỉ công ty" at bounding box center [1321, 274] width 347 height 49
paste textarea "Số 42 - 44, [GEOGRAPHIC_DATA], [GEOGRAPHIC_DATA], [GEOGRAPHIC_DATA], [GEOGRAPHI…"
type textarea "Số 42 - 44, [GEOGRAPHIC_DATA], [GEOGRAPHIC_DATA], [GEOGRAPHIC_DATA], [GEOGRAPHI…"
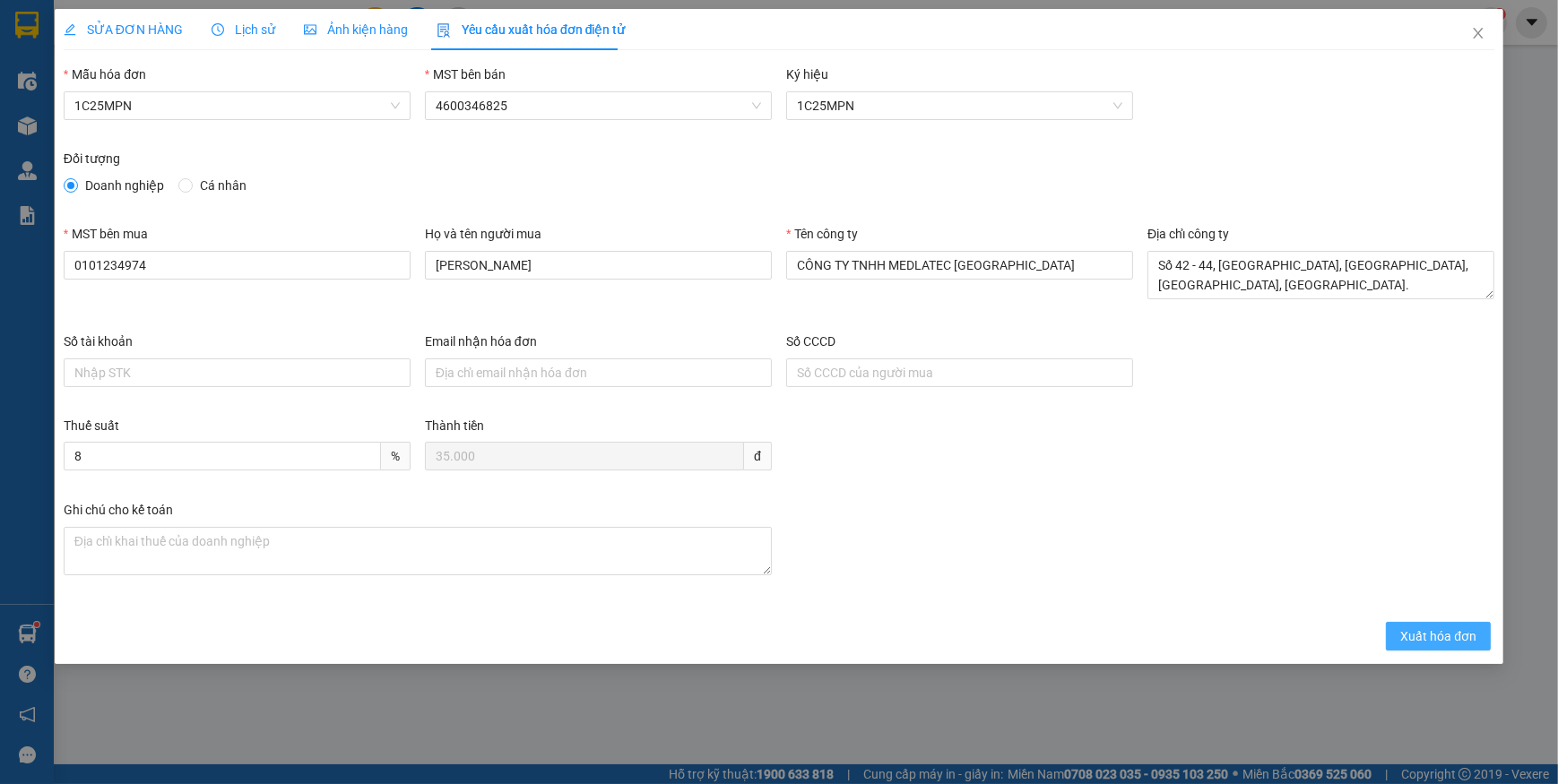
click at [1415, 631] on span "Xuất hóa đơn" at bounding box center [1438, 636] width 77 height 20
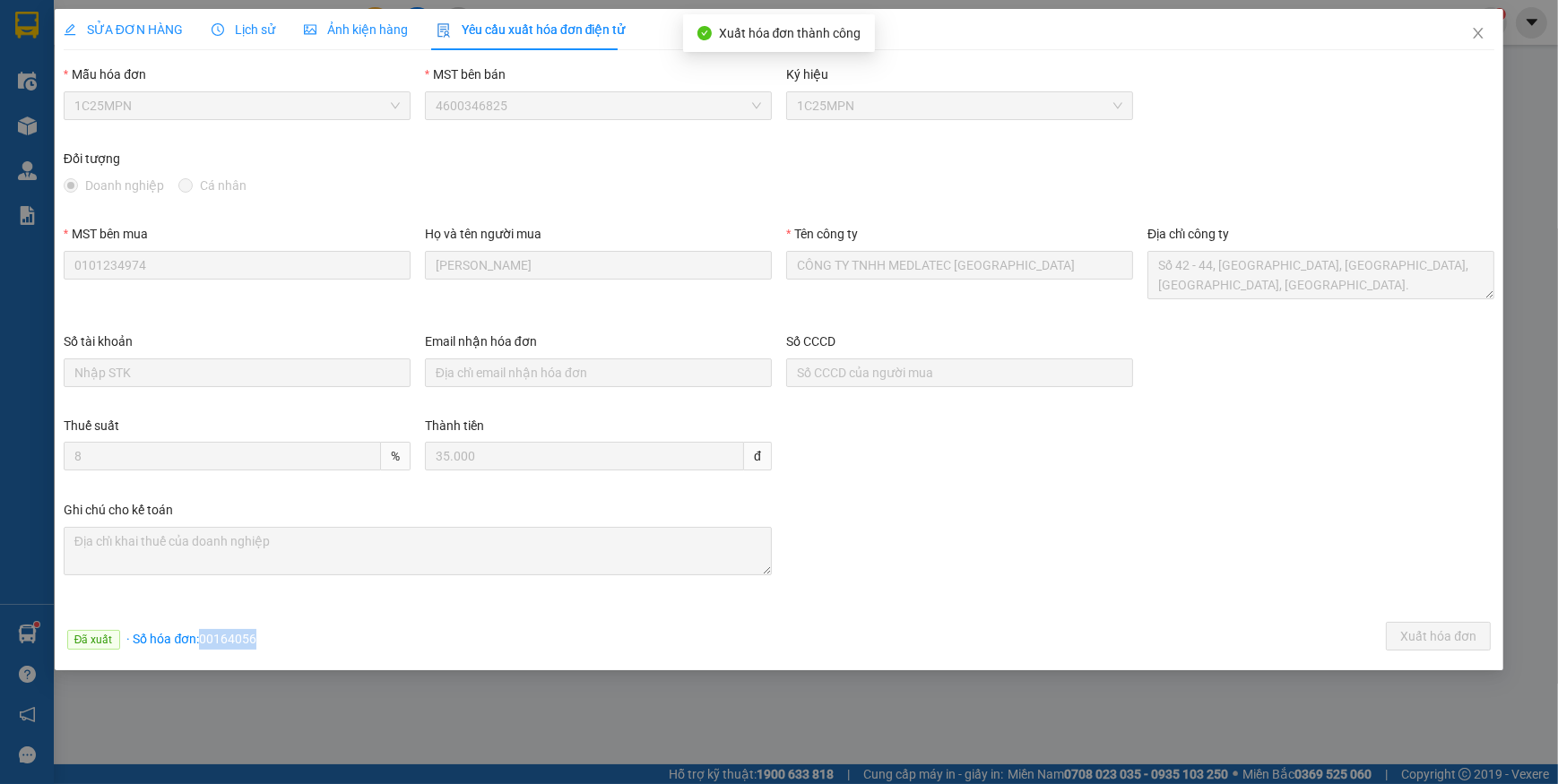
drag, startPoint x: 204, startPoint y: 641, endPoint x: 270, endPoint y: 641, distance: 66.0
click at [270, 641] on div "Đã xuất · Số hóa đơn: 00164056 Xuất hóa đơn" at bounding box center [779, 639] width 1437 height 35
copy span "00164056"
click at [1479, 34] on icon "close" at bounding box center [1478, 33] width 10 height 11
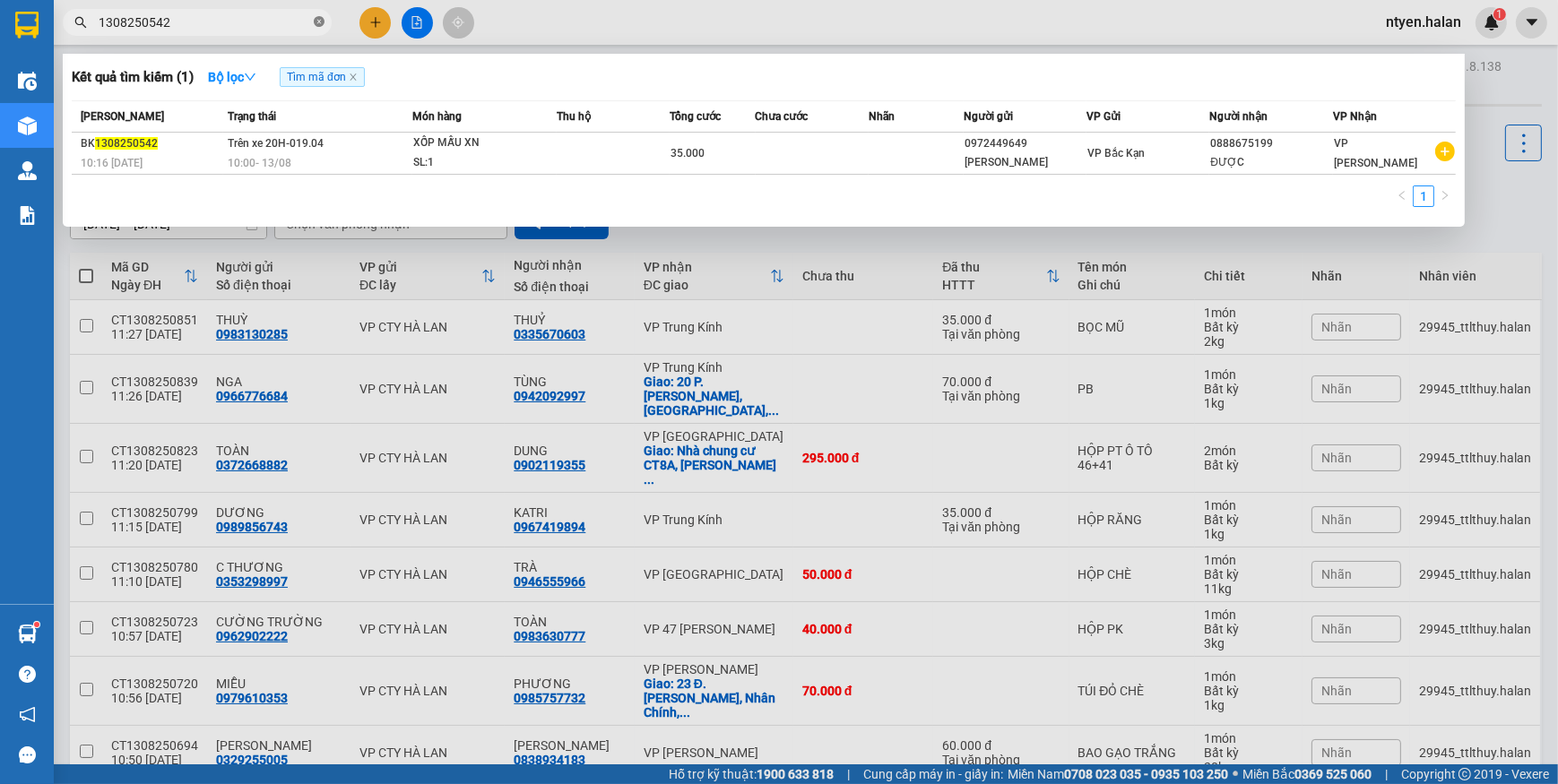
drag, startPoint x: 321, startPoint y: 21, endPoint x: 271, endPoint y: 21, distance: 50.0
click at [320, 21] on icon "close-circle" at bounding box center [318, 21] width 11 height 11
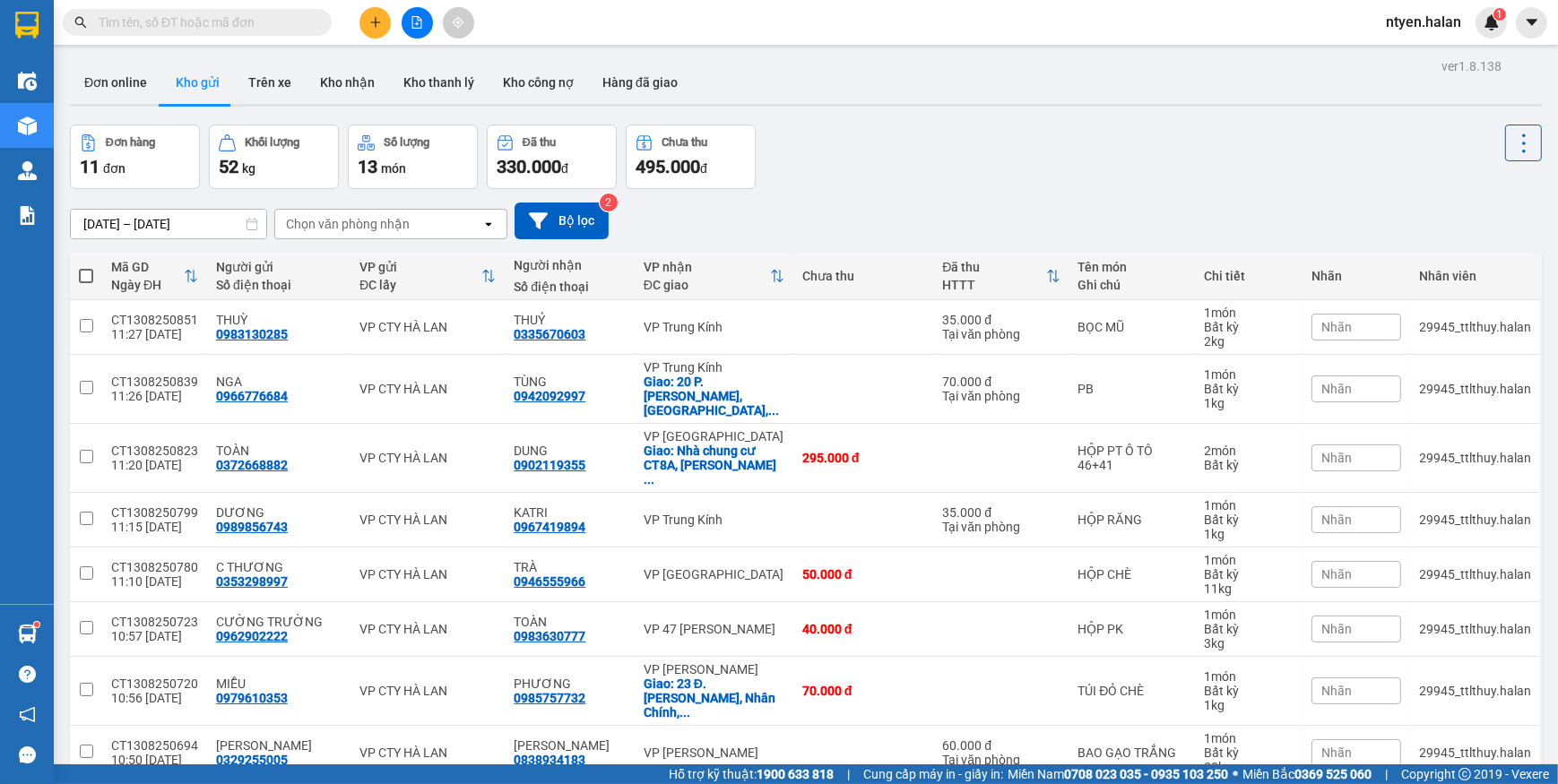
click at [270, 21] on input "text" at bounding box center [204, 22] width 211 height 20
paste input "1308250035"
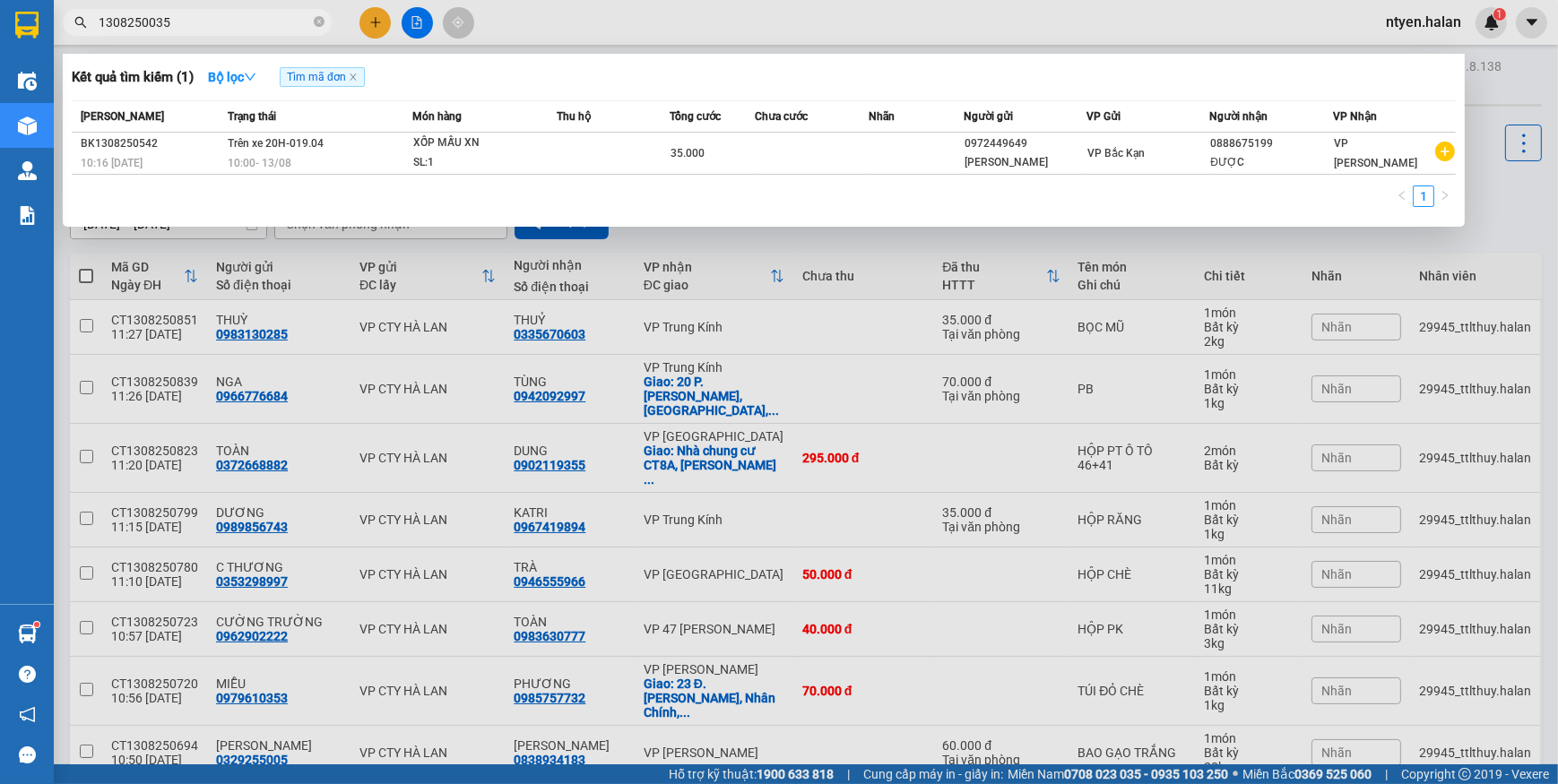
type input "1308250035"
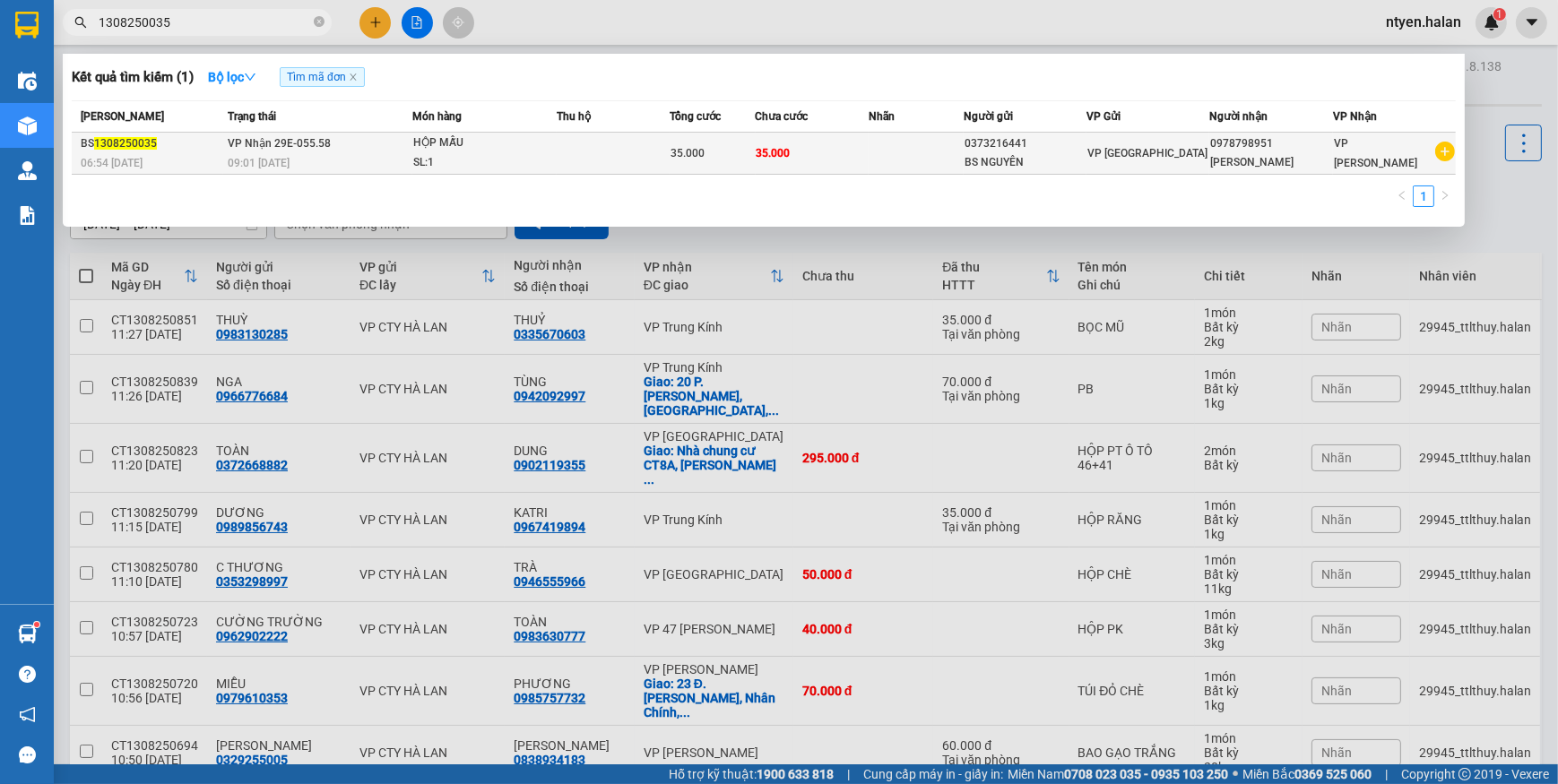
click at [342, 151] on td "VP Nhận 29E-055.58 09:01 [DATE]" at bounding box center [318, 154] width 189 height 42
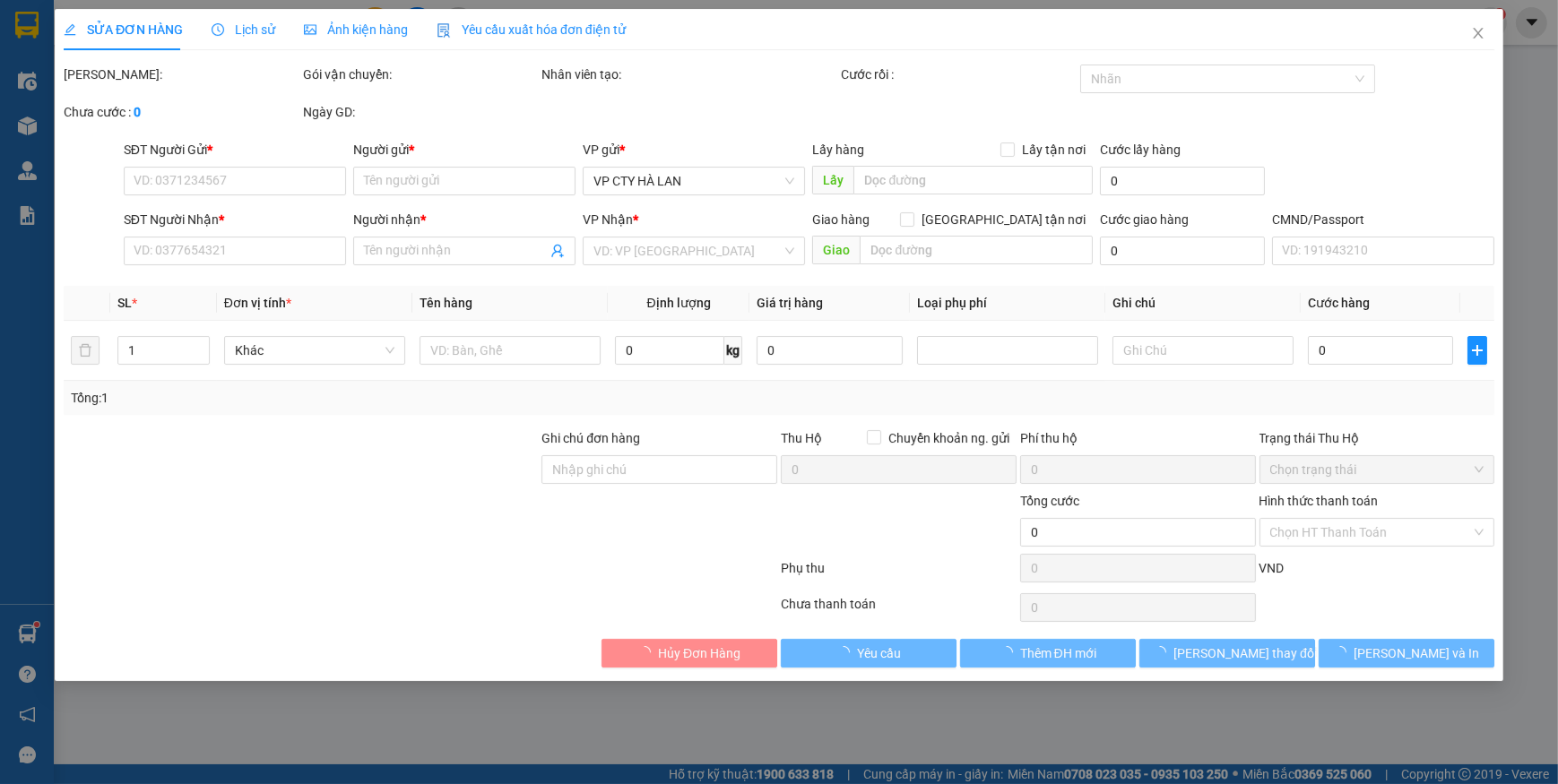
type input "0373216441"
type input "BS NGUYÊN"
type input "0978798951"
type input "[PERSON_NAME]"
type input "35.000"
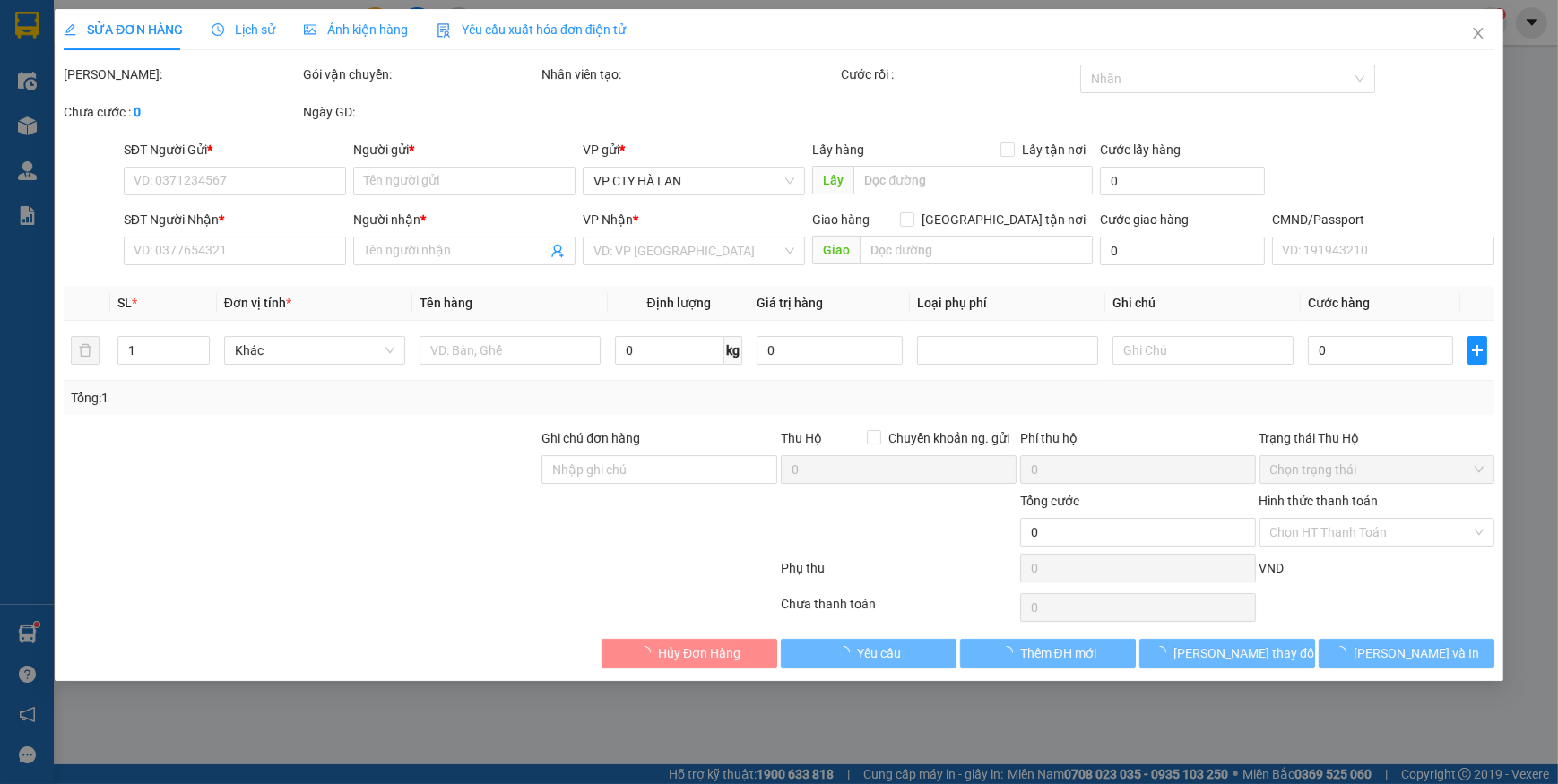
type input "35.000"
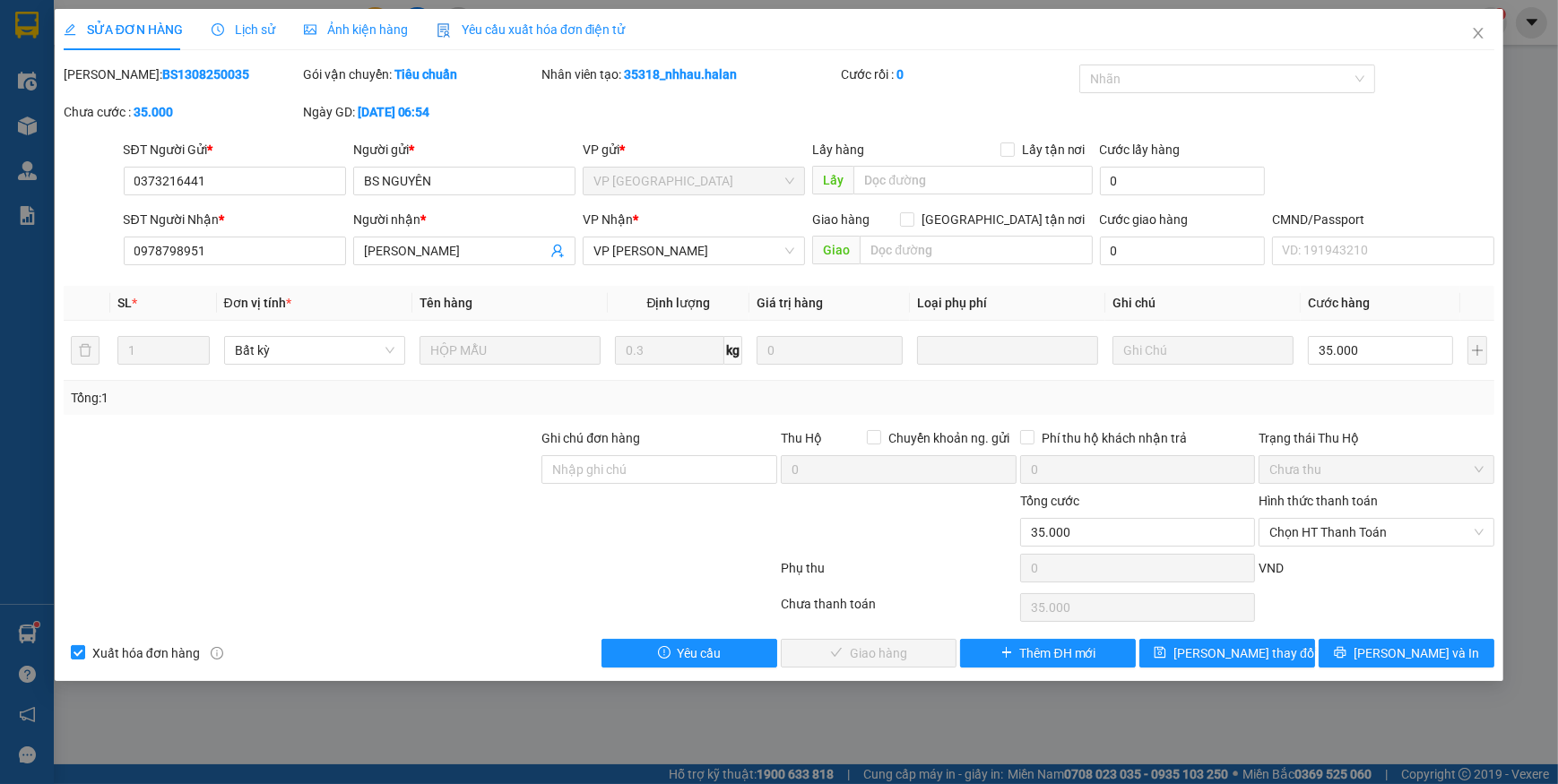
click at [495, 25] on span "Yêu cầu xuất hóa đơn điện tử" at bounding box center [531, 29] width 189 height 14
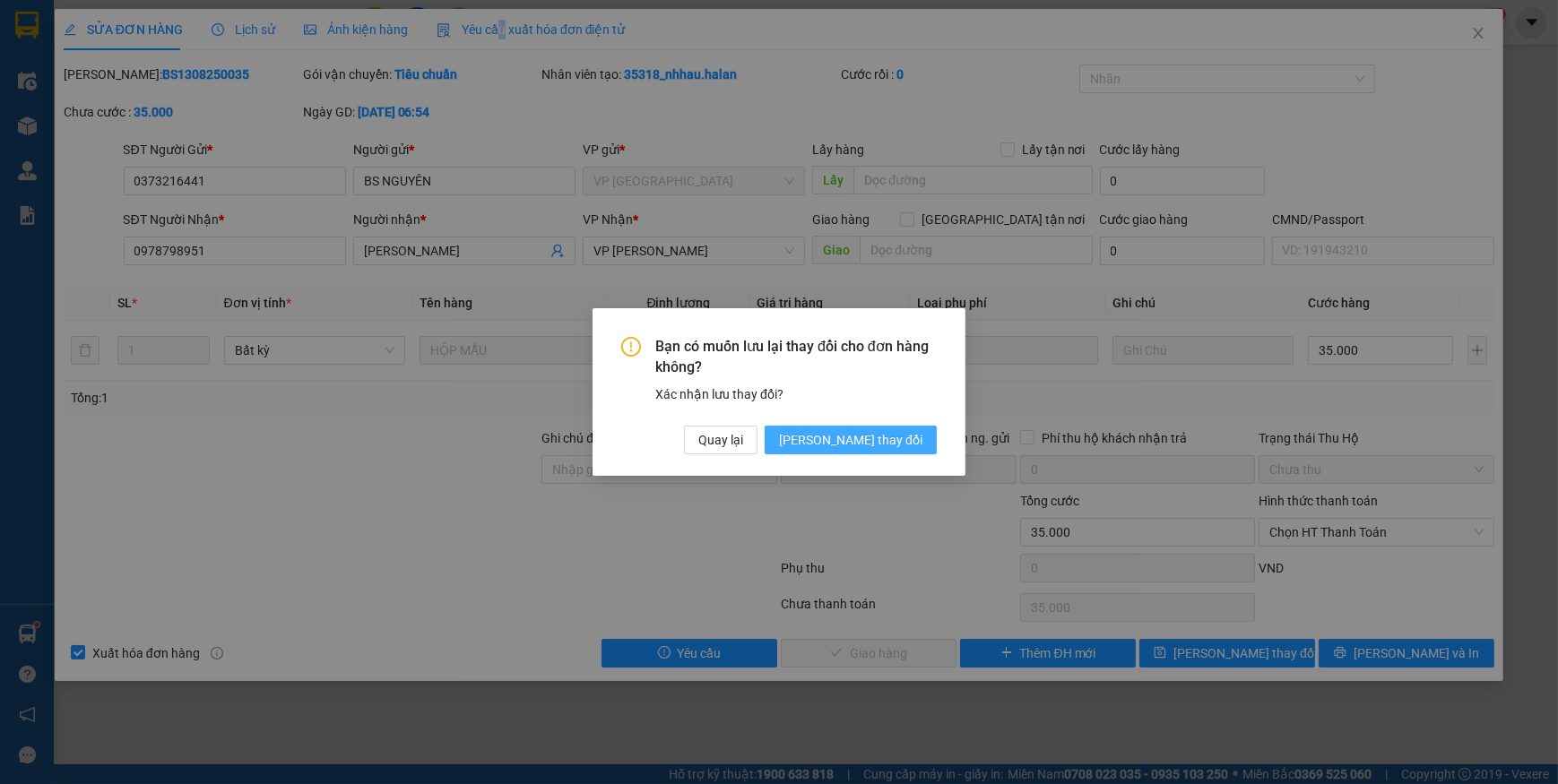
click at [860, 439] on span "[PERSON_NAME] thay đổi" at bounding box center [850, 440] width 143 height 20
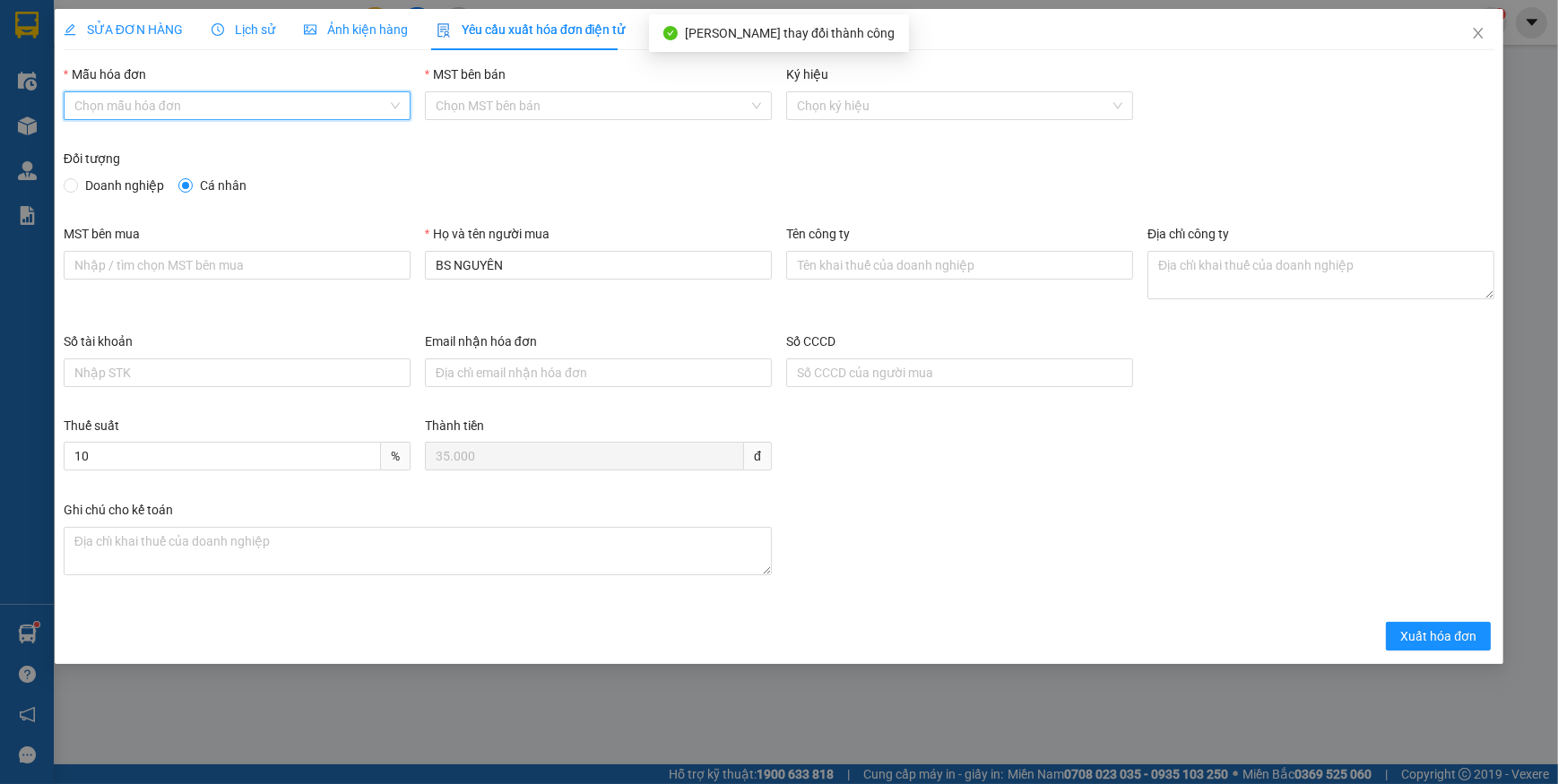
click at [121, 108] on input "Mẫu hóa đơn" at bounding box center [230, 106] width 313 height 27
click at [94, 143] on div "1C25MPN" at bounding box center [237, 142] width 325 height 20
type input "8"
click at [77, 185] on span at bounding box center [71, 185] width 14 height 14
click at [77, 185] on input "Doanh nghiệp" at bounding box center [70, 185] width 12 height 12
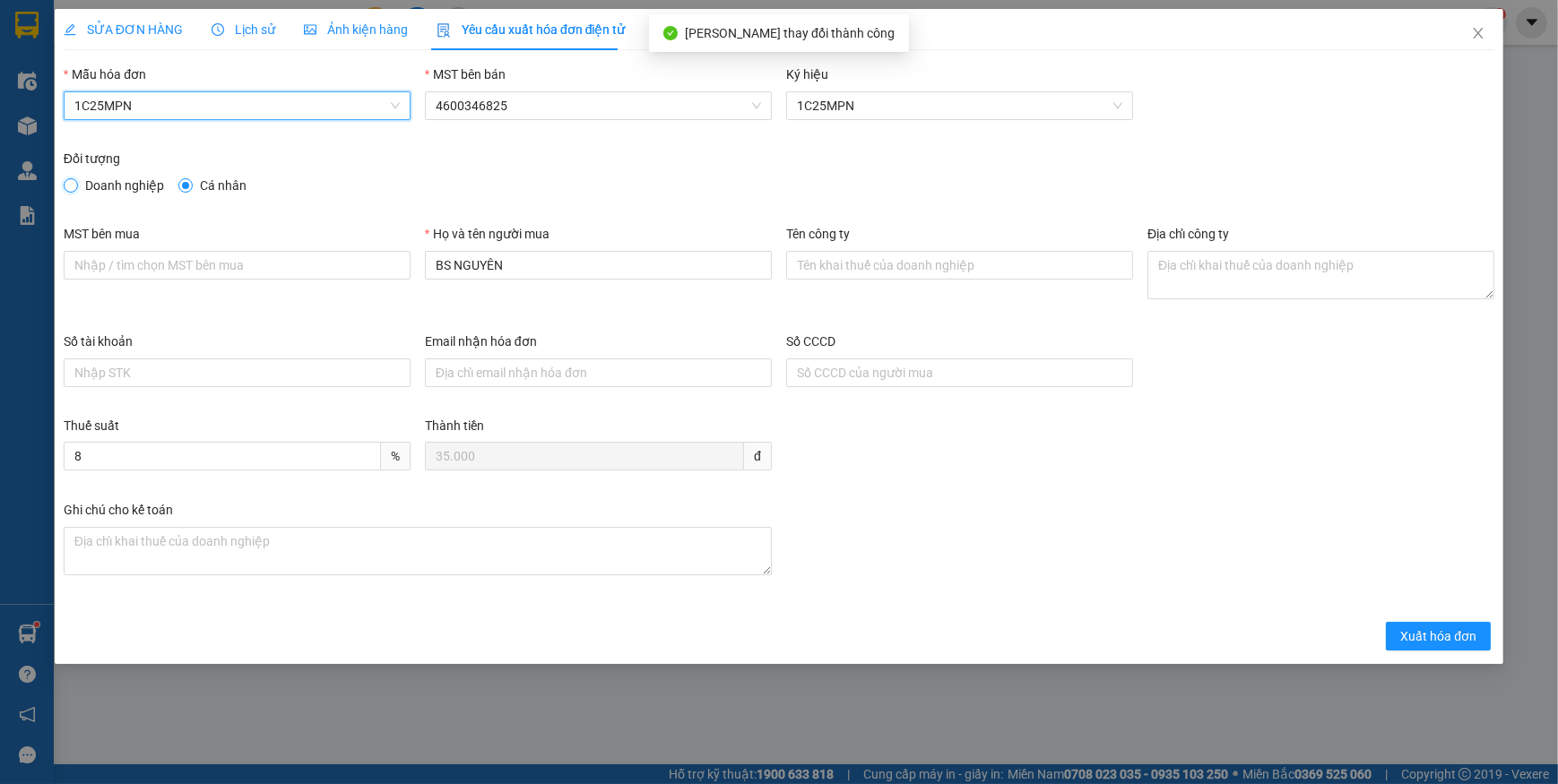
radio input "true"
radio input "false"
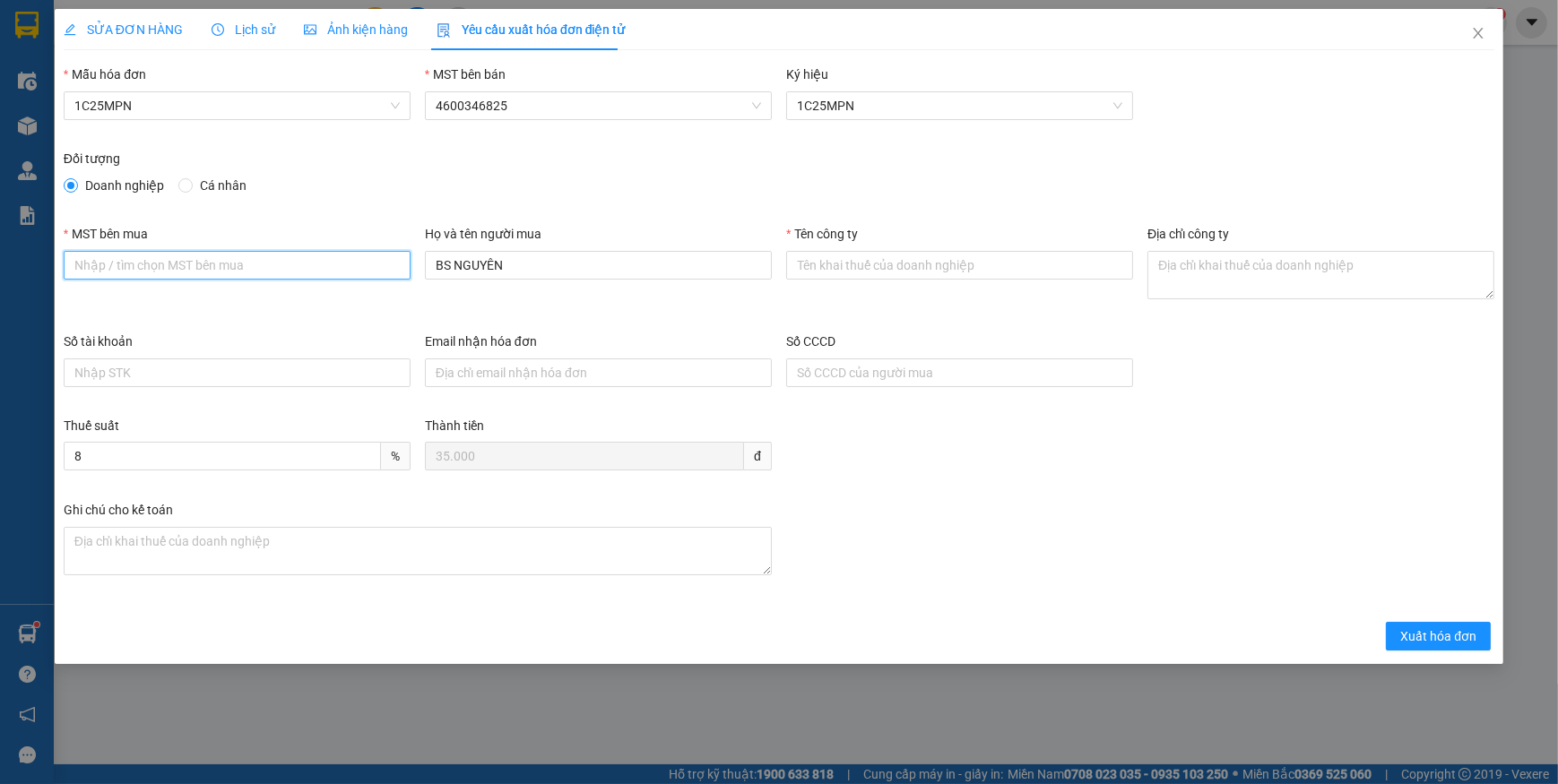
click at [159, 278] on input "MST bên mua" at bounding box center [237, 265] width 347 height 29
paste input "0108331832"
type input "0108331832"
click at [830, 263] on input "Tên công ty" at bounding box center [959, 265] width 347 height 29
paste input "CÔNG TY CỔ PHẦN IHOPE"
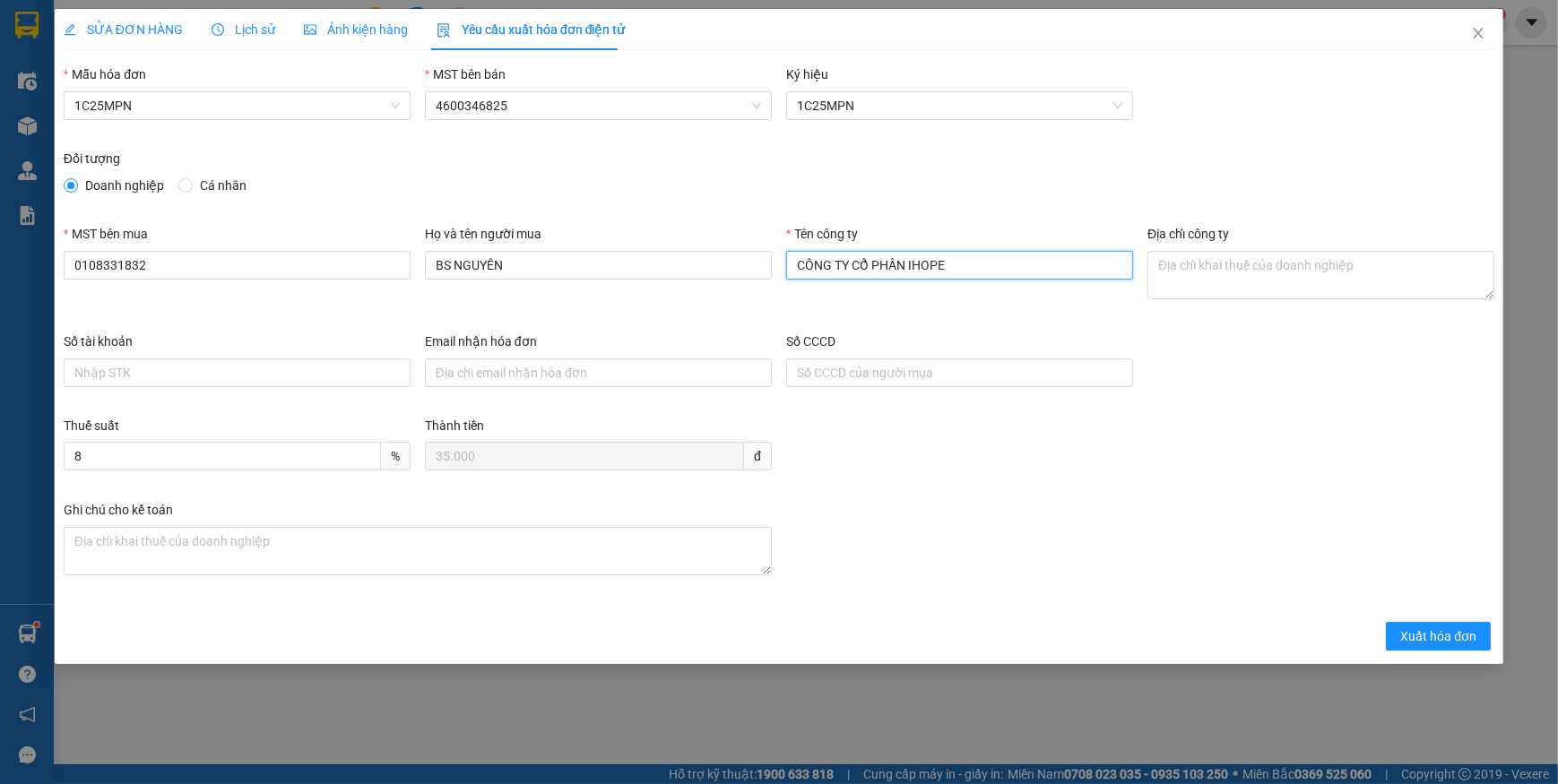
type input "CÔNG TY CỔ PHẦN IHOPE"
click at [1131, 260] on input "CÔNG TY CỔ PHẦN IHOPE" at bounding box center [959, 265] width 347 height 29
click at [1260, 272] on textarea "Địa chỉ công ty" at bounding box center [1321, 274] width 347 height 49
paste textarea "[GEOGRAPHIC_DATA], [STREET_ADDRESS]."
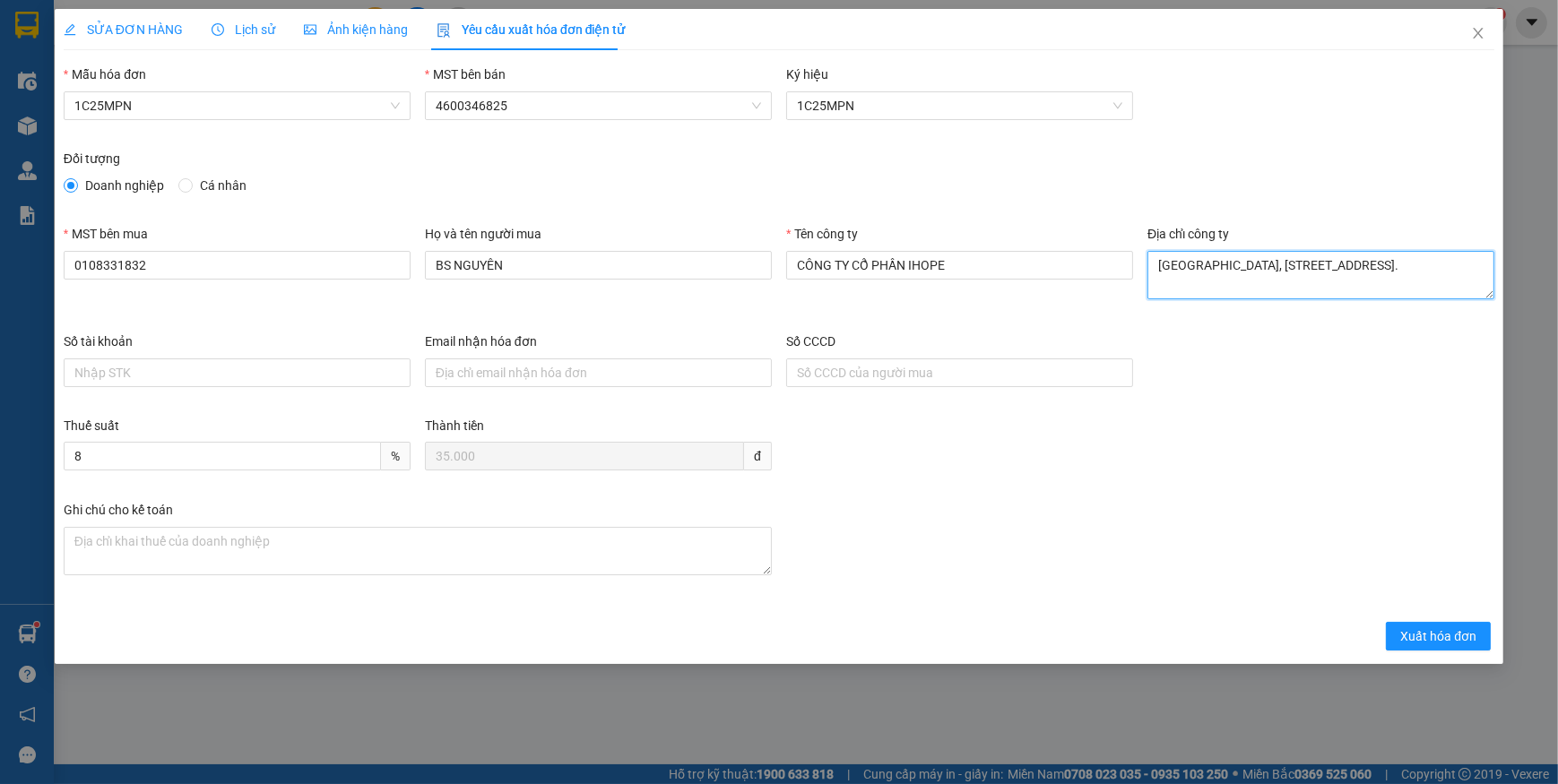
type textarea "[GEOGRAPHIC_DATA], [STREET_ADDRESS]."
drag, startPoint x: 1453, startPoint y: 641, endPoint x: 1459, endPoint y: 579, distance: 62.3
click at [1452, 641] on span "Xuất hóa đơn" at bounding box center [1438, 636] width 77 height 20
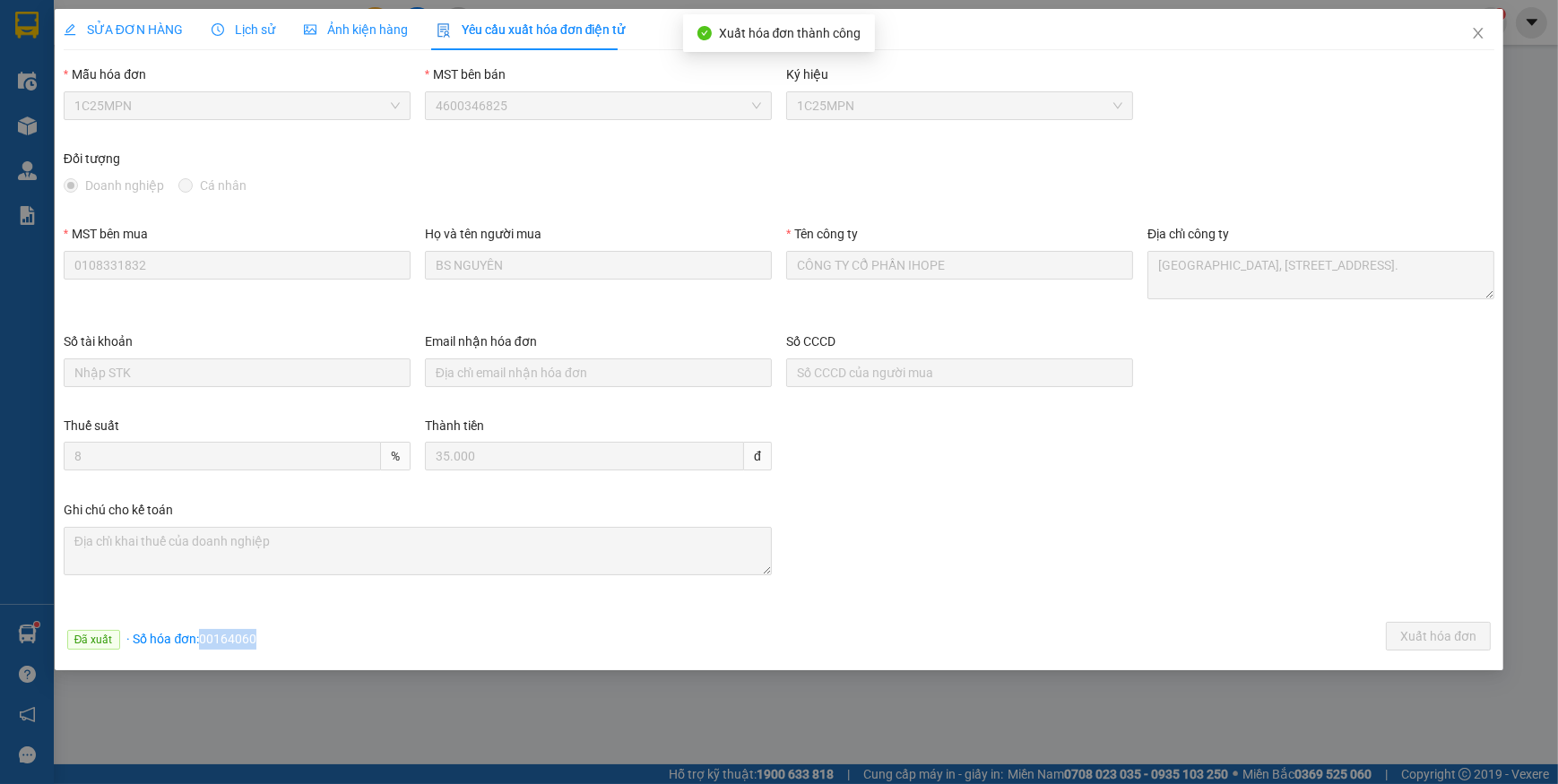
drag, startPoint x: 197, startPoint y: 642, endPoint x: 283, endPoint y: 647, distance: 86.1
click at [283, 647] on div "Đã xuất · Số hóa đơn: 00164060 Xuất hóa đơn" at bounding box center [779, 639] width 1437 height 35
copy span "00164060"
